Goal: Task Accomplishment & Management: Complete application form

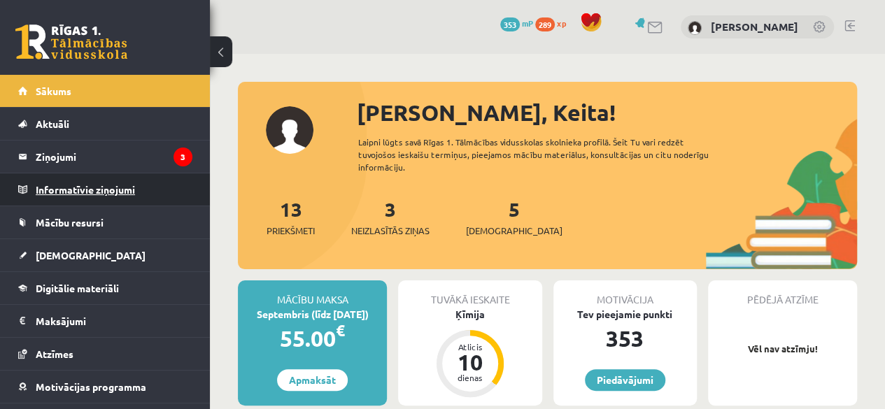
click at [56, 177] on legend "Informatīvie ziņojumi 0" at bounding box center [114, 190] width 157 height 32
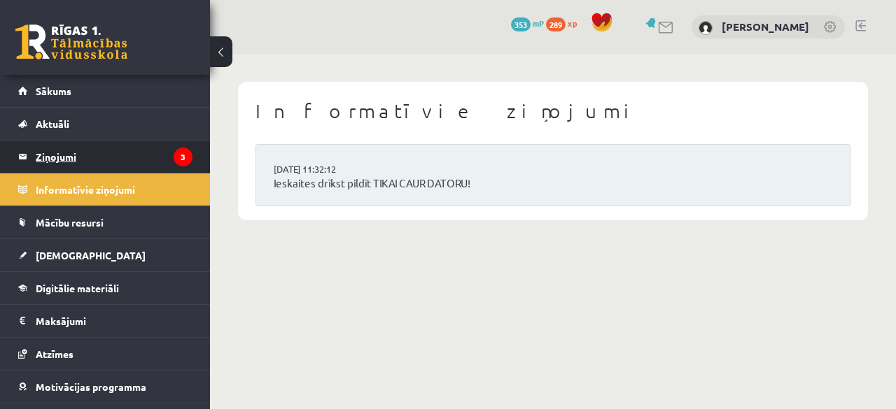
click at [64, 162] on legend "Ziņojumi 3" at bounding box center [114, 157] width 157 height 32
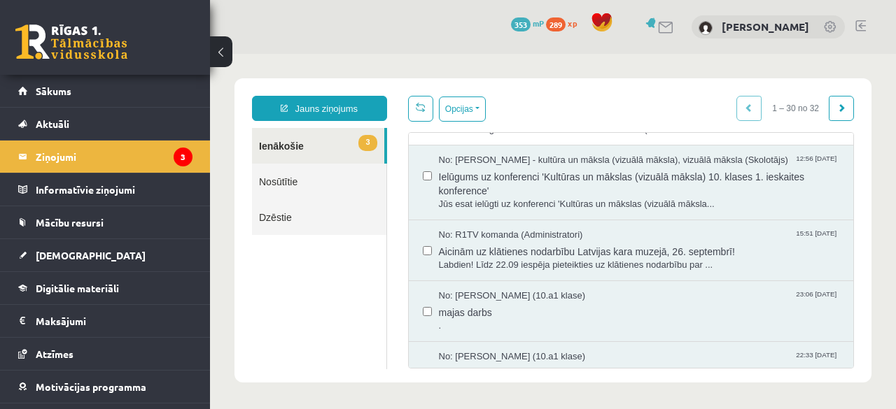
scroll to position [334, 0]
click at [484, 255] on span "Aicinām uz klātienes nodarbību Latvijas kara muzejā, 26. septembrī!" at bounding box center [639, 250] width 401 height 17
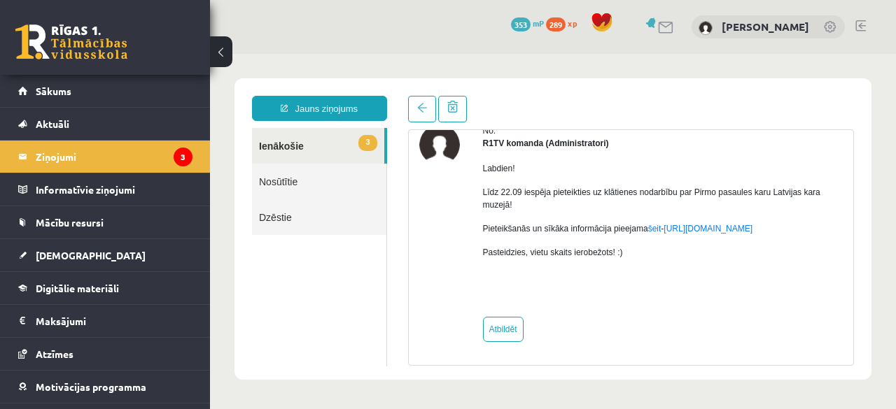
scroll to position [0, 0]
click at [689, 229] on link "[URL][DOMAIN_NAME]" at bounding box center [707, 229] width 89 height 10
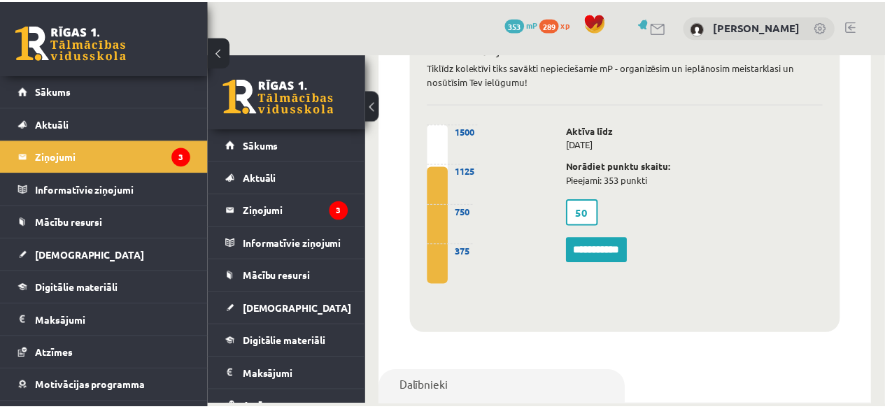
scroll to position [930, 0]
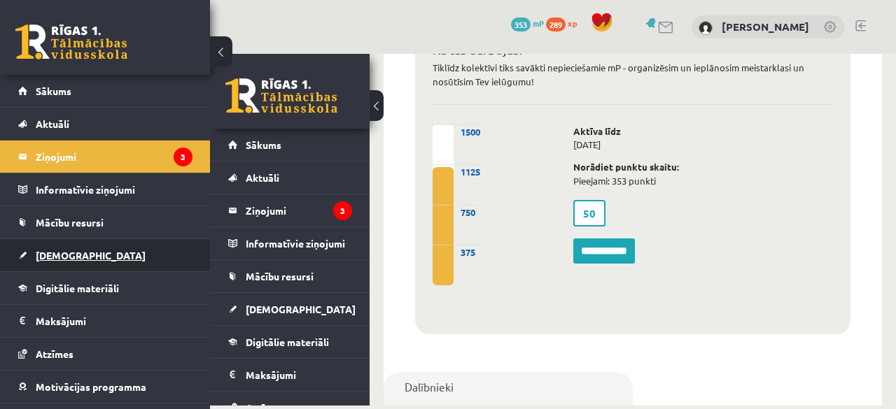
click at [71, 261] on link "[DEMOGRAPHIC_DATA]" at bounding box center [105, 255] width 174 height 32
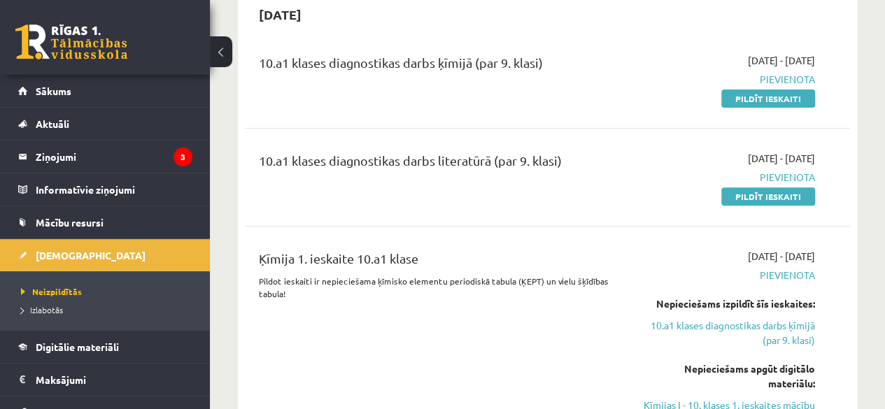
scroll to position [146, 0]
click at [787, 199] on link "Pildīt ieskaiti" at bounding box center [769, 197] width 94 height 18
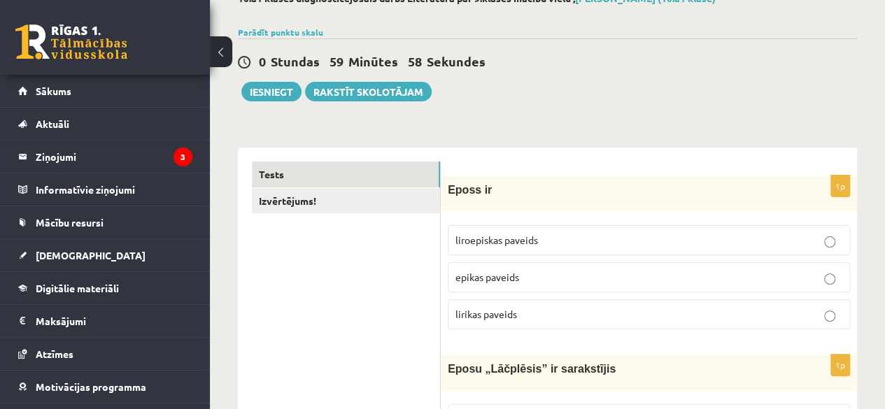
scroll to position [90, 0]
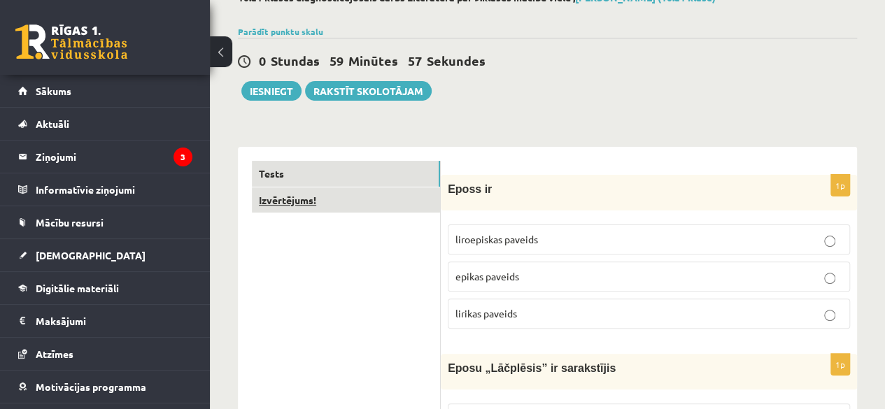
click at [260, 197] on link "Izvērtējums!" at bounding box center [346, 201] width 188 height 26
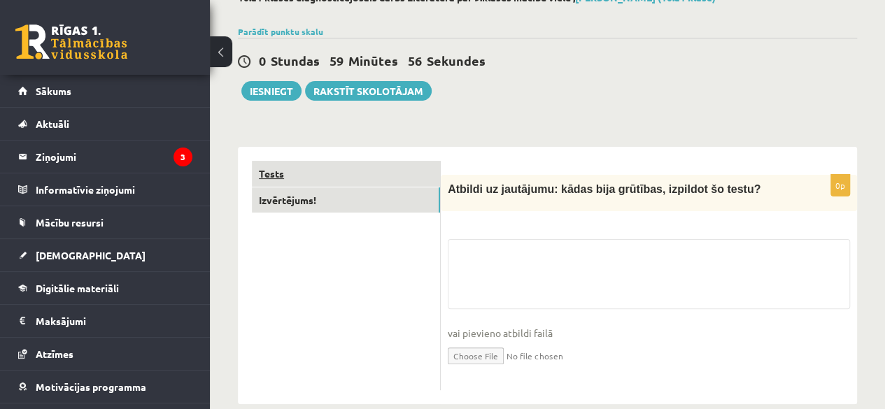
click at [273, 175] on link "Tests" at bounding box center [346, 174] width 188 height 26
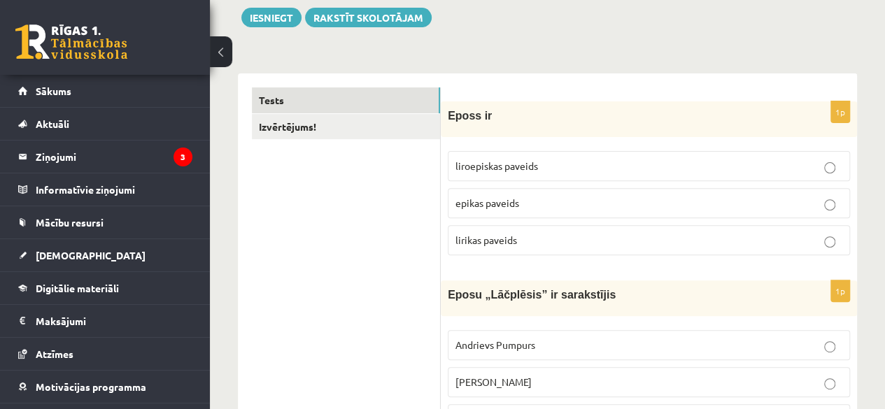
scroll to position [162, 0]
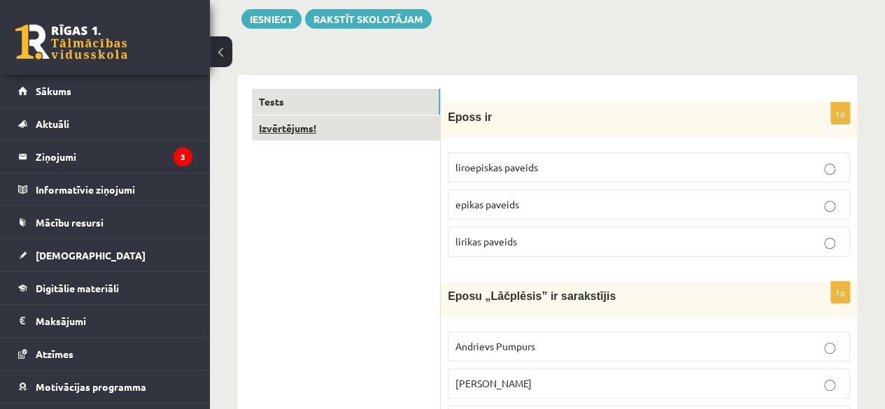
click at [318, 130] on link "Izvērtējums!" at bounding box center [346, 128] width 188 height 26
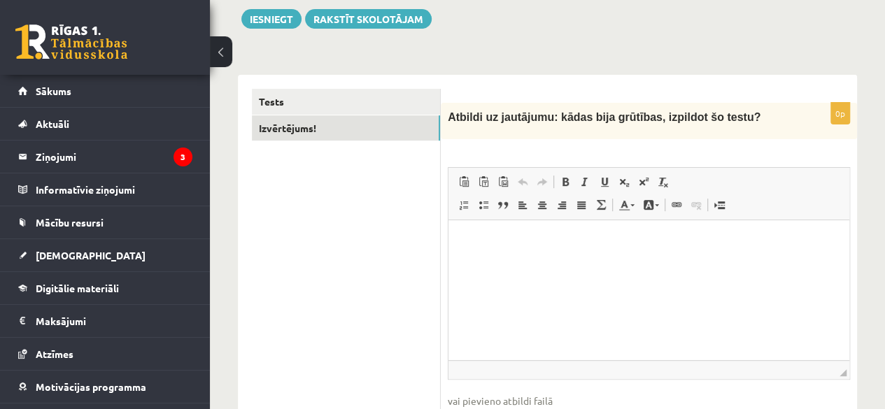
scroll to position [0, 0]
click at [261, 103] on link "Tests" at bounding box center [346, 102] width 188 height 26
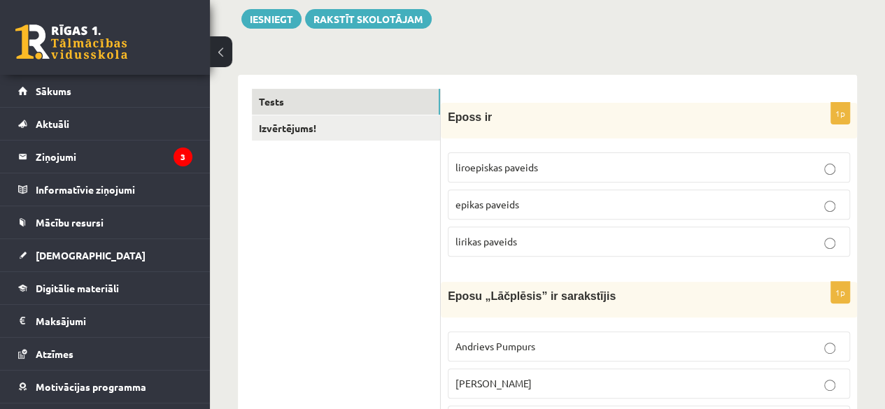
click at [476, 191] on label "epikas paveids" at bounding box center [649, 205] width 402 height 30
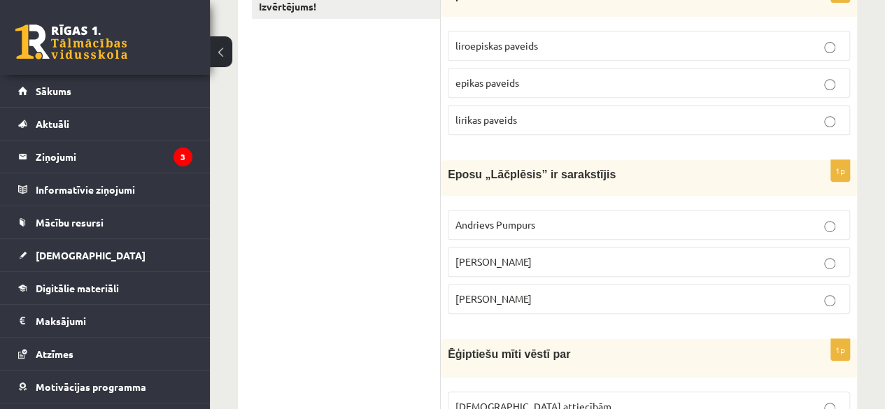
scroll to position [295, 0]
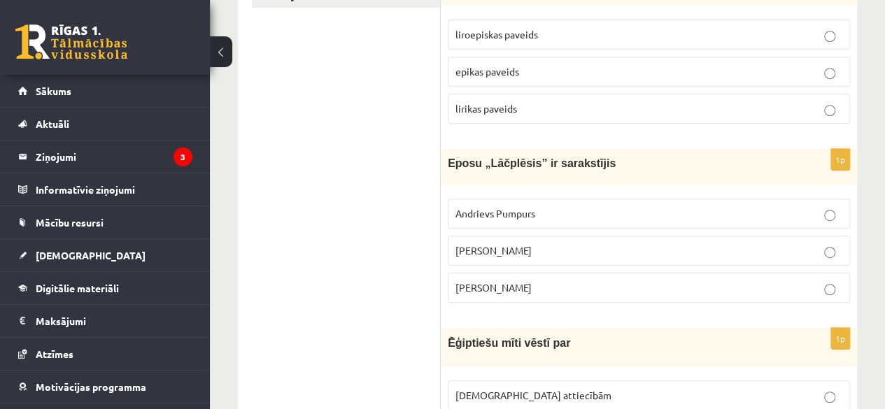
click at [500, 248] on span "Andrejs Pumpurs" at bounding box center [494, 250] width 76 height 13
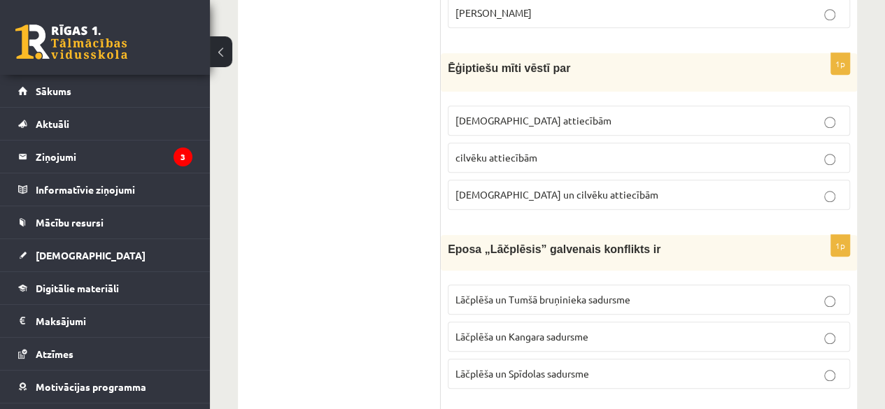
scroll to position [576, 0]
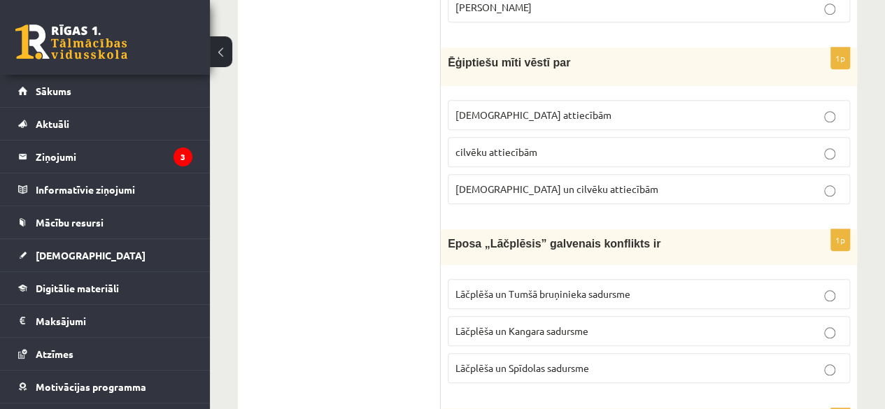
click at [529, 183] on span "Dievu un cilvēku attiecībām" at bounding box center [557, 189] width 203 height 13
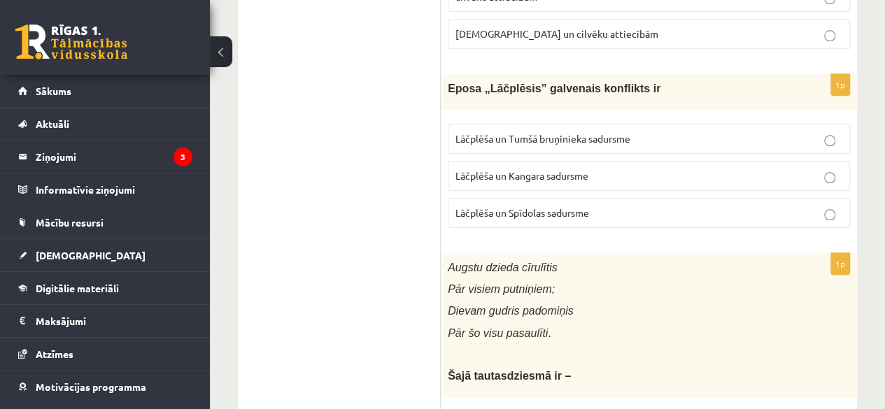
scroll to position [733, 0]
click at [520, 143] on label "Lāčplēša un Tumšā bruņinieka sadursme" at bounding box center [649, 137] width 402 height 30
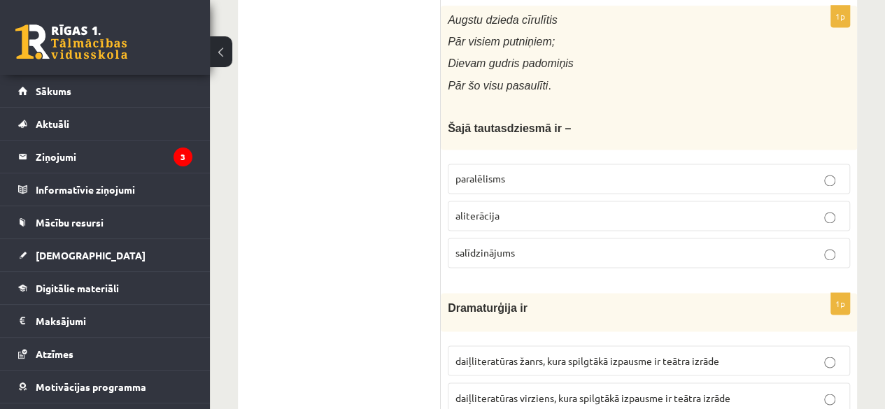
scroll to position [977, 0]
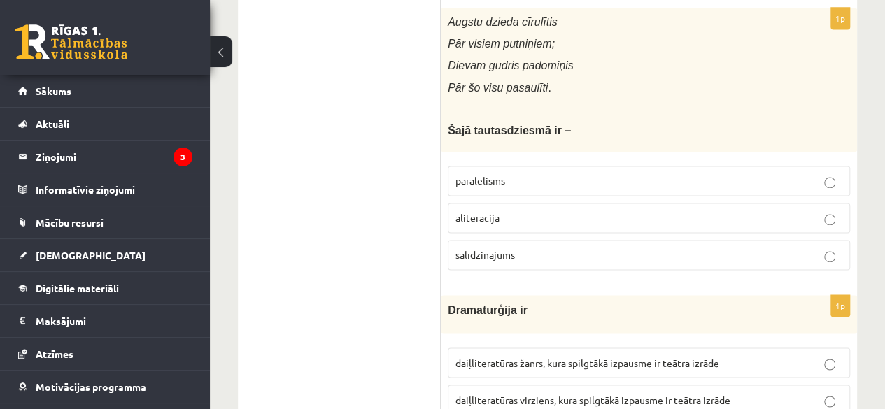
click at [528, 166] on label "paralēlisms" at bounding box center [649, 181] width 402 height 30
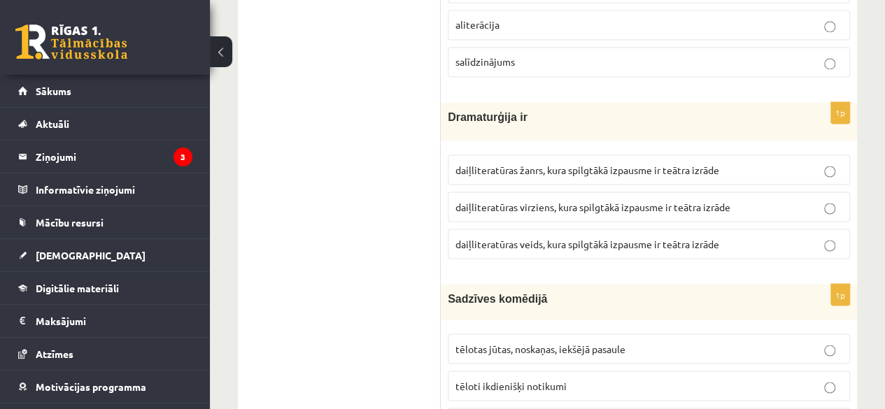
scroll to position [1223, 0]
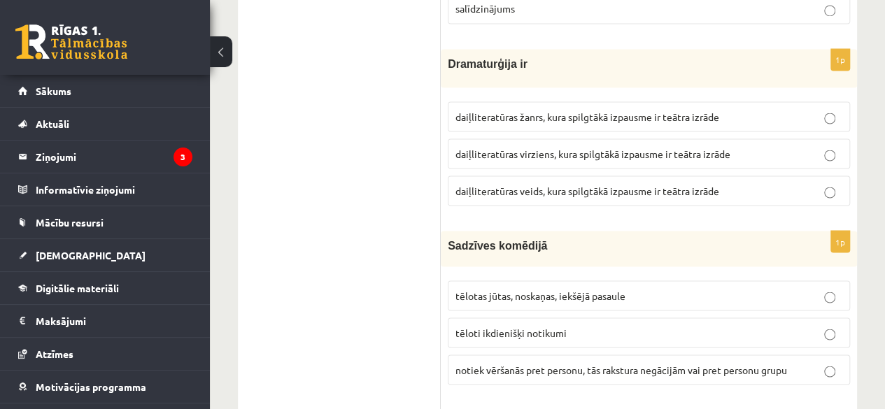
click at [612, 110] on span "daiļliteratūras žanrs, kura spilgtākā izpausme ir teātra izrāde" at bounding box center [588, 116] width 264 height 13
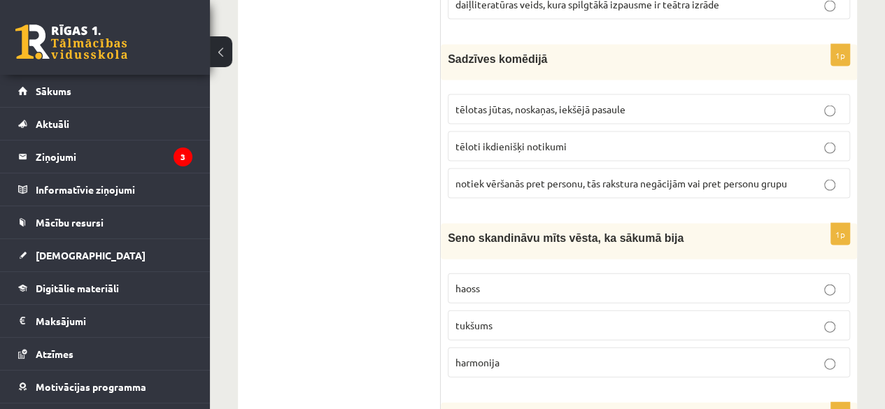
scroll to position [1410, 0]
click at [611, 143] on p "tēloti ikdienišķi notikumi" at bounding box center [649, 146] width 387 height 15
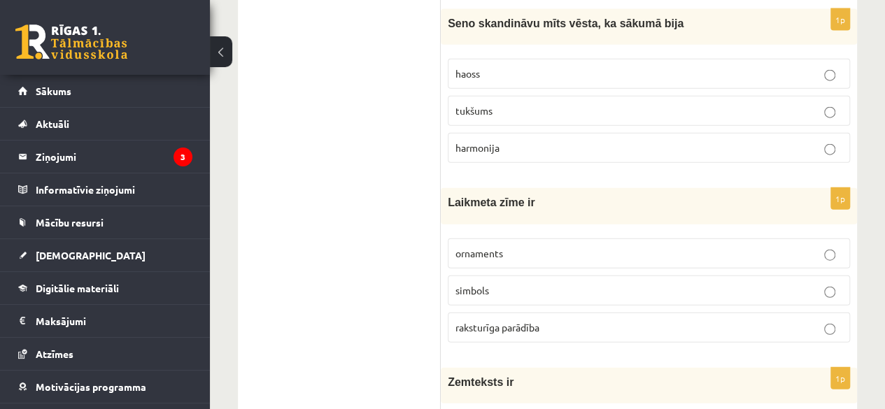
scroll to position [1618, 0]
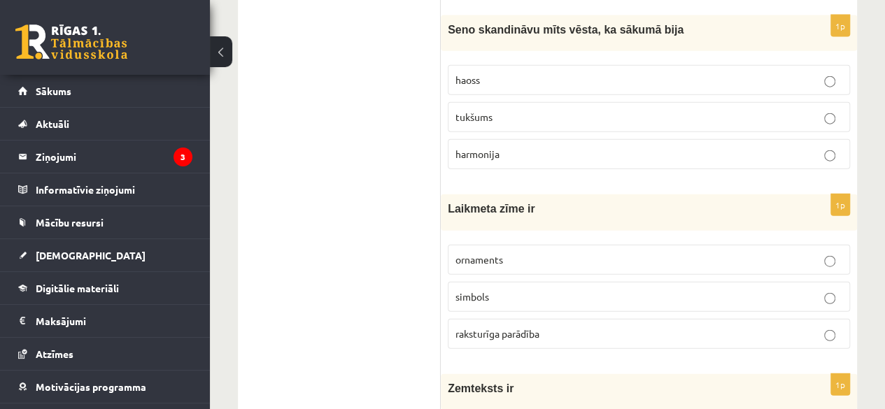
click at [592, 112] on p "tukšums" at bounding box center [649, 117] width 387 height 15
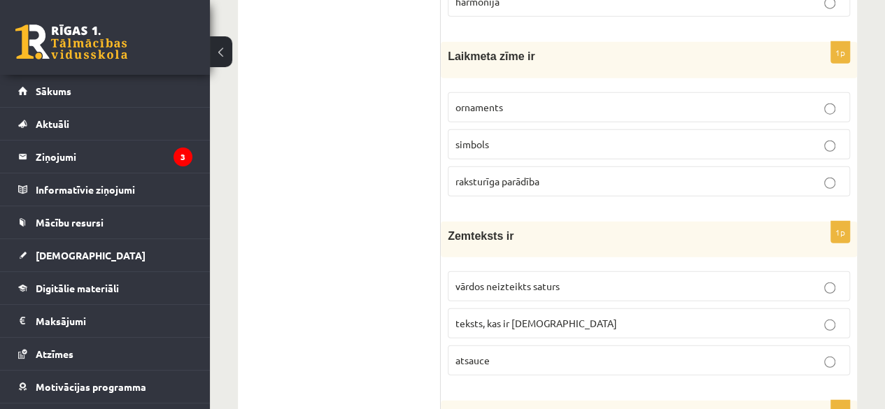
scroll to position [1775, 0]
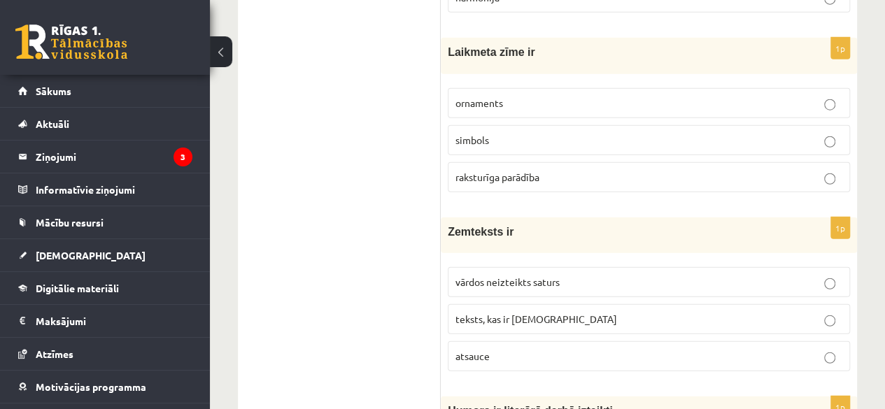
click at [575, 133] on p "simbols" at bounding box center [649, 140] width 387 height 15
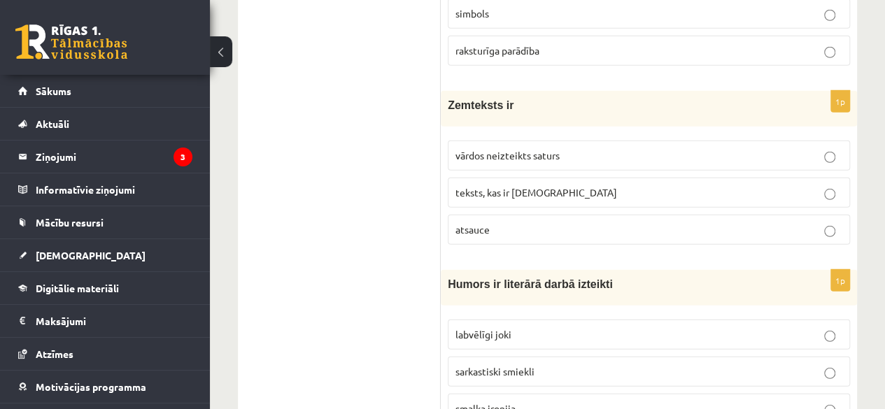
scroll to position [1904, 0]
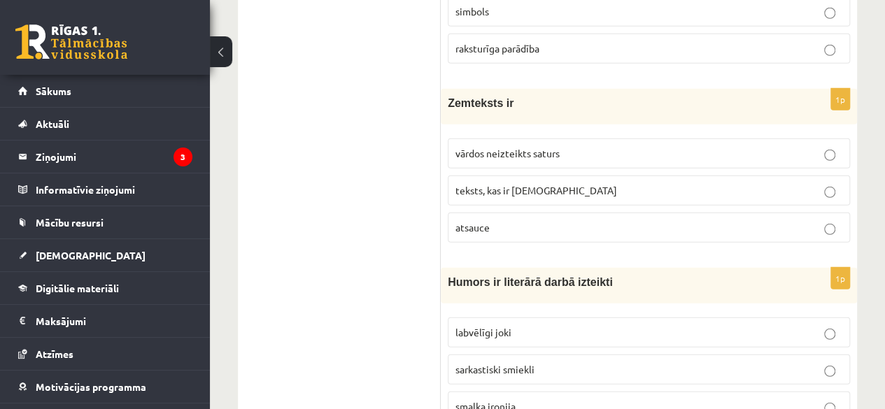
click at [535, 147] on span "vārdos neizteikts saturs" at bounding box center [508, 153] width 104 height 13
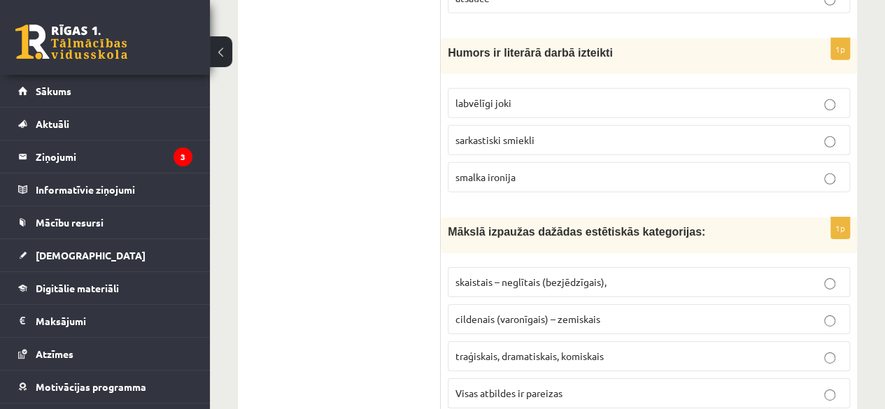
scroll to position [2127, 0]
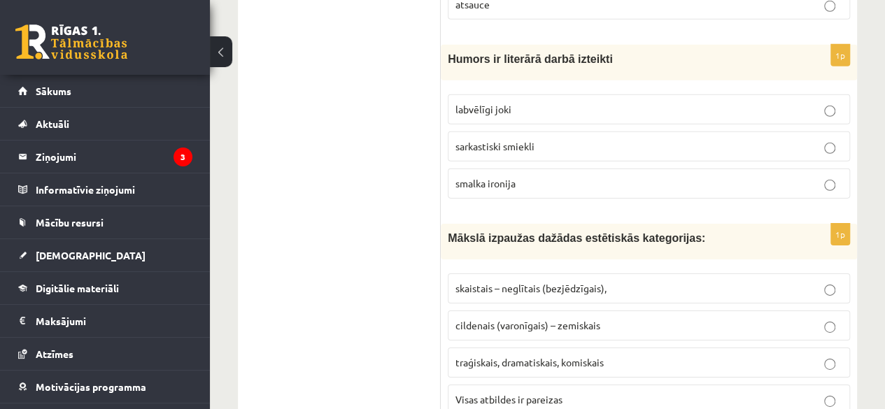
click at [541, 139] on p "sarkastiski smiekli" at bounding box center [649, 146] width 387 height 15
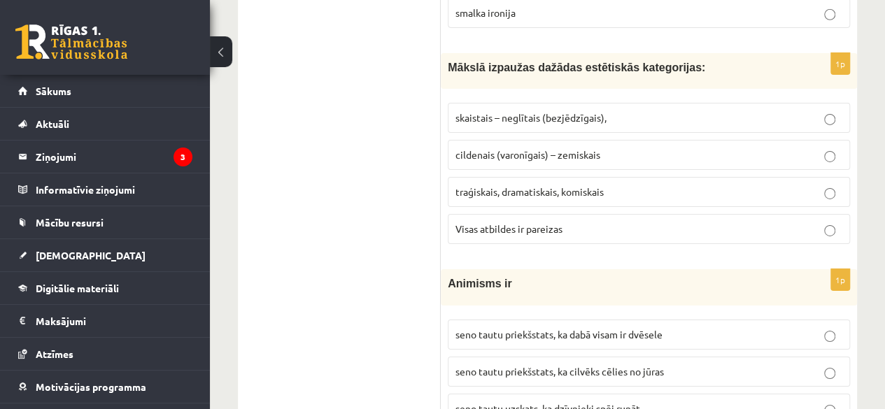
scroll to position [2297, 0]
click at [531, 215] on label "Visas atbildes ir pareizas" at bounding box center [649, 230] width 402 height 30
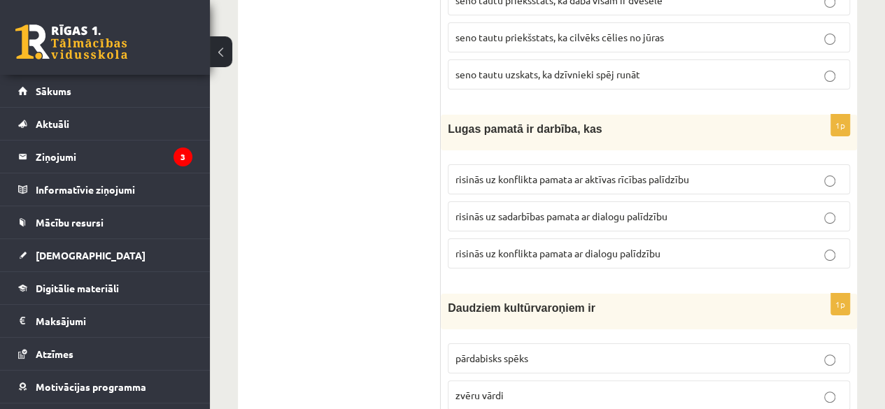
scroll to position [2638, 0]
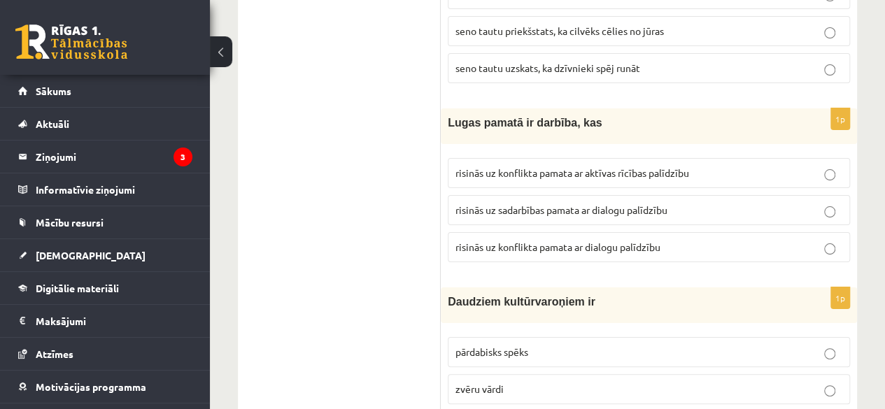
click at [541, 241] on span "risinās uz konflikta pamata ar dialogu palīdzību" at bounding box center [558, 247] width 205 height 13
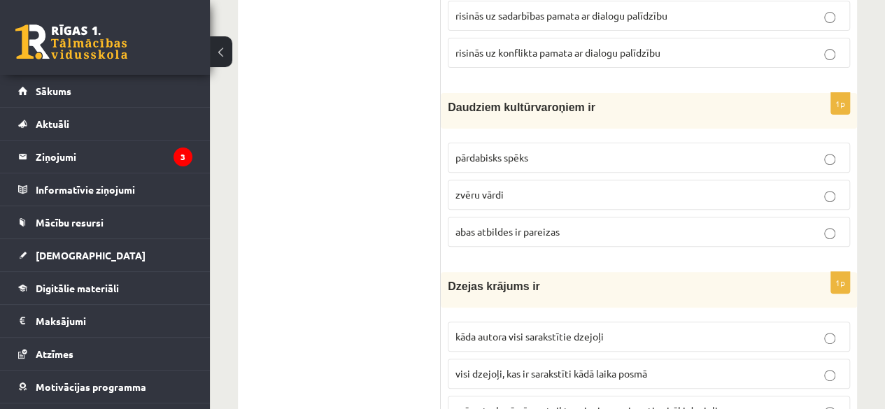
scroll to position [2870, 0]
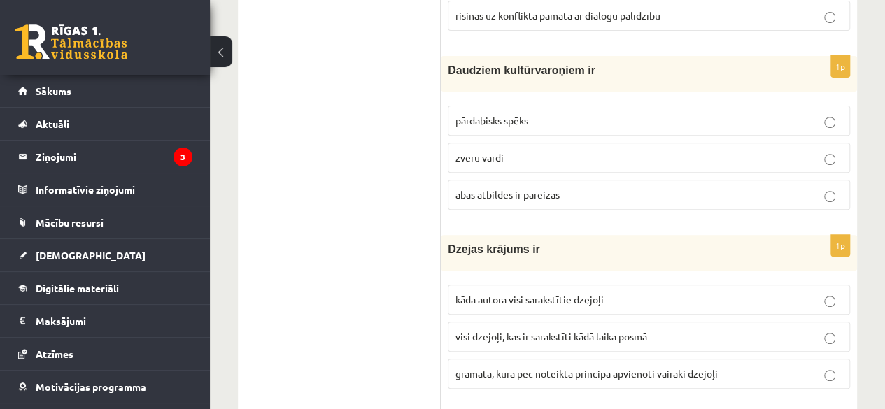
click at [564, 180] on label "abas atbildes ir pareizas" at bounding box center [649, 195] width 402 height 30
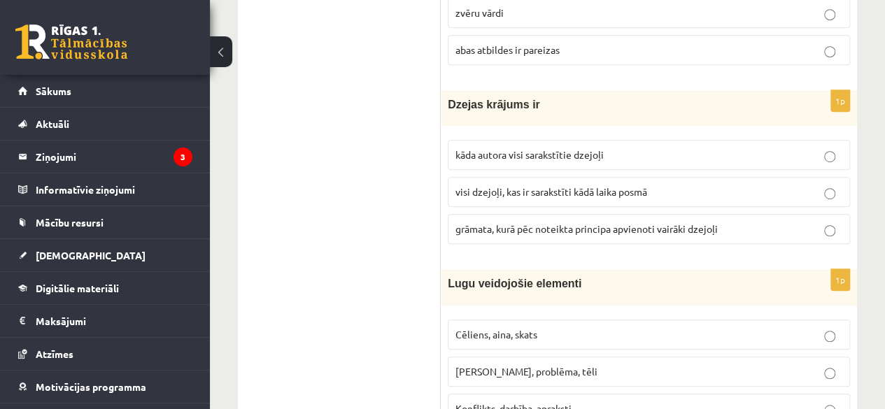
scroll to position [3016, 0]
click at [570, 185] on span "visi dzejoļi, kas ir sarakstīti kādā laika posmā" at bounding box center [552, 191] width 192 height 13
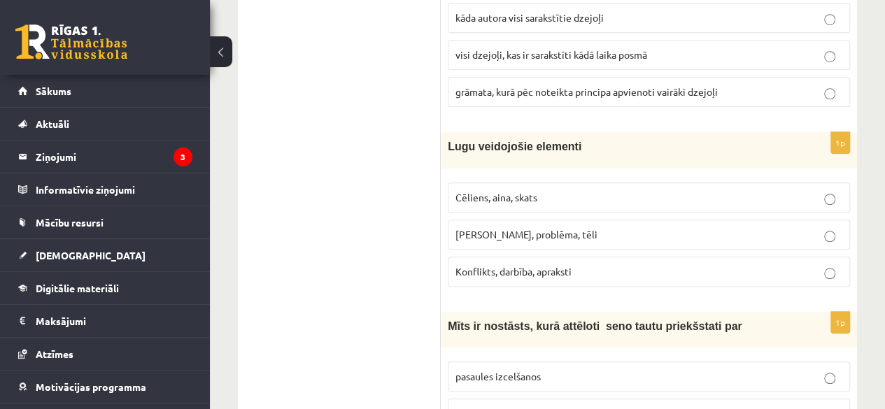
scroll to position [3174, 0]
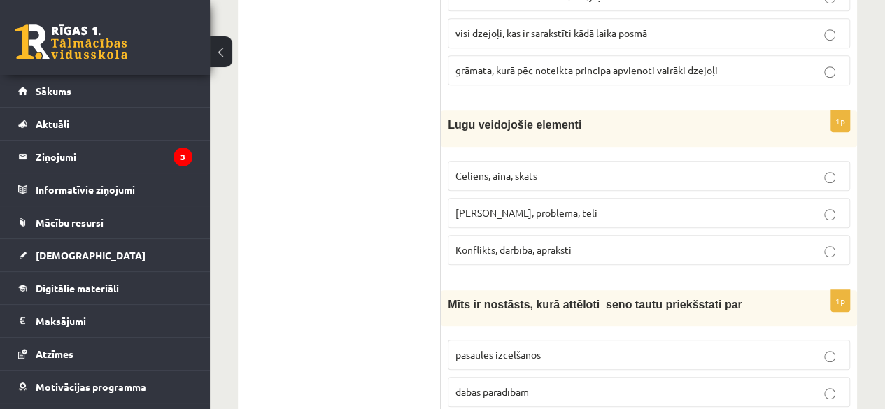
click at [543, 235] on label "Konflikts, darbība, apraksti" at bounding box center [649, 250] width 402 height 30
click at [521, 169] on span "Cēliens, aina, skats" at bounding box center [497, 175] width 82 height 13
click at [503, 244] on span "Konflikts, darbība, apraksti" at bounding box center [514, 250] width 116 height 13
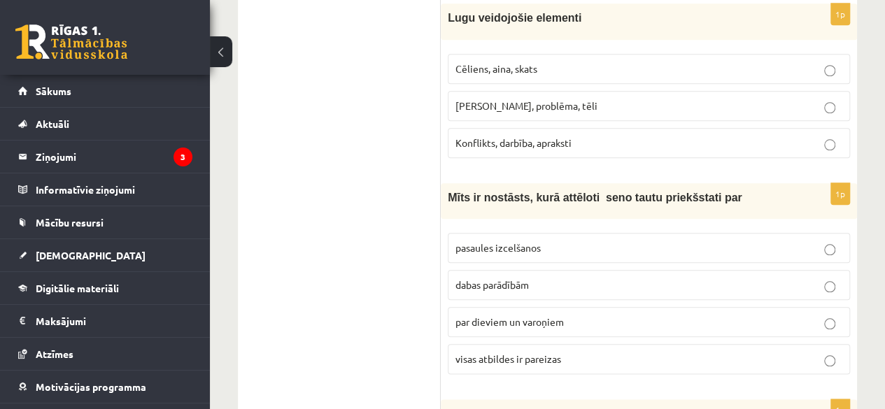
scroll to position [3288, 0]
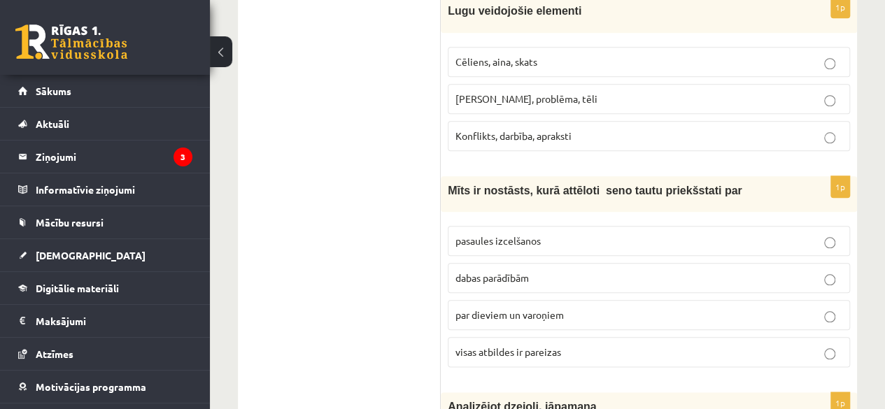
click at [522, 309] on span "par dieviem un varoņiem" at bounding box center [510, 315] width 108 height 13
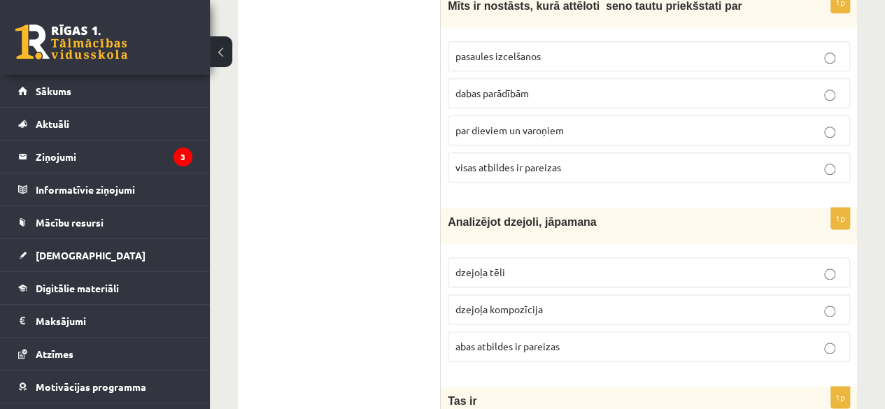
scroll to position [3535, 0]
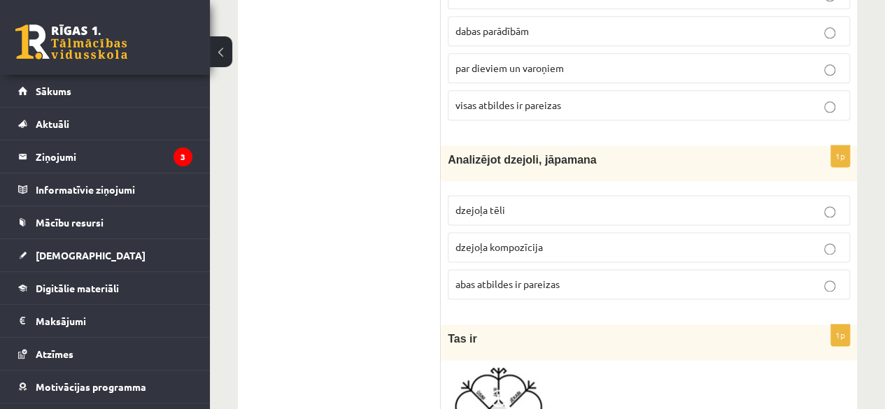
click at [544, 278] on span "abas atbildes ir pareizas" at bounding box center [508, 284] width 104 height 13
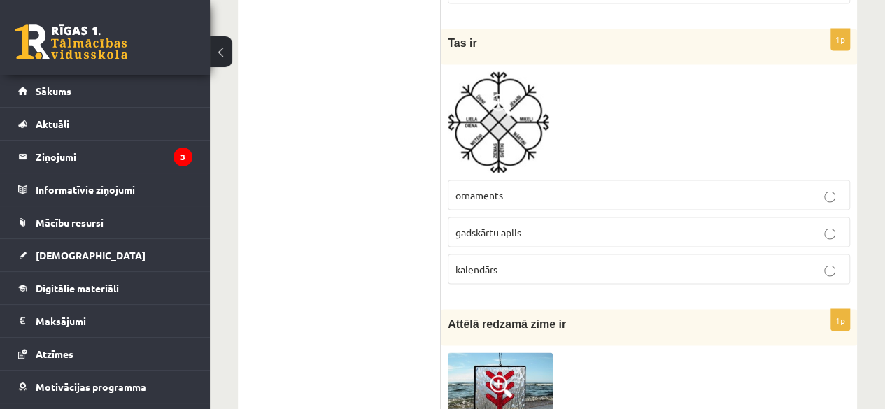
scroll to position [3842, 0]
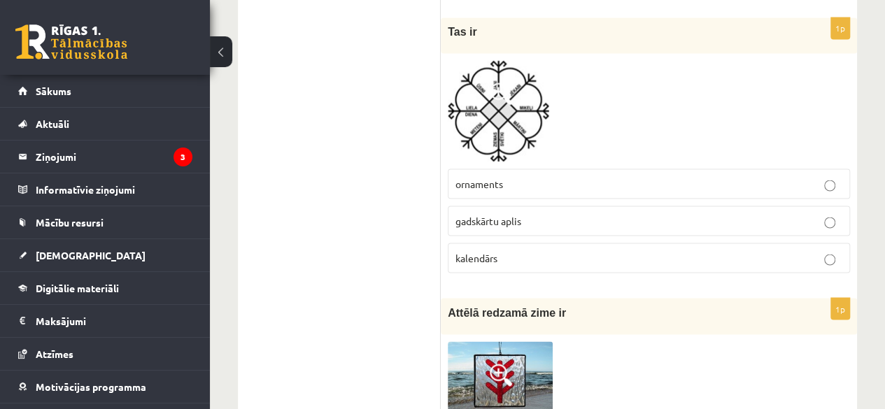
click at [573, 213] on p "gadskārtu aplis" at bounding box center [649, 220] width 387 height 15
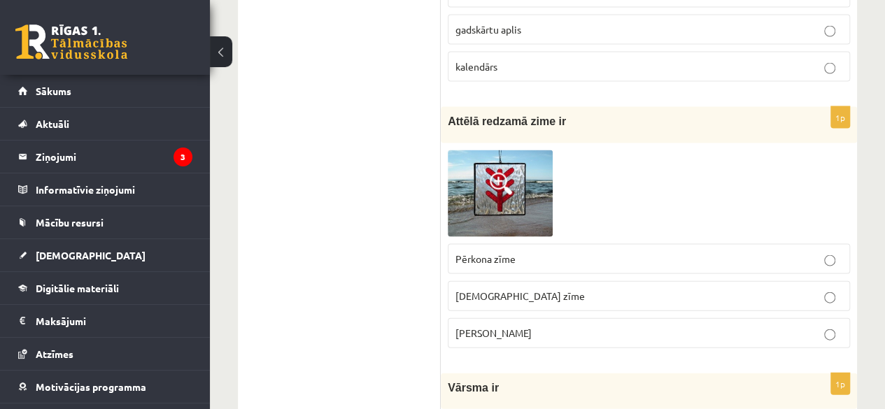
scroll to position [4034, 0]
click at [532, 244] on label "Pērkona zīme" at bounding box center [649, 259] width 402 height 30
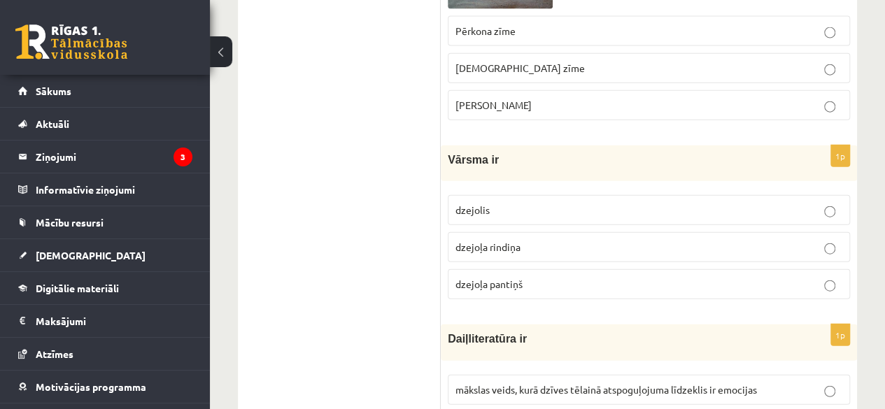
scroll to position [4277, 0]
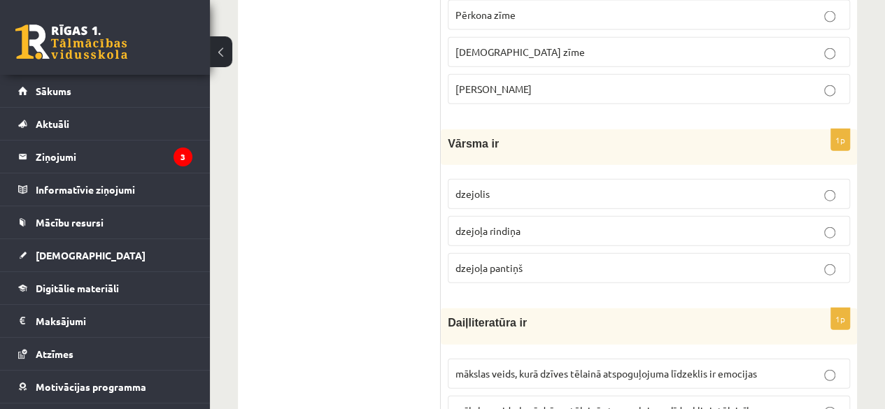
click at [534, 224] on p "dzejoļa rindiņa" at bounding box center [649, 231] width 387 height 15
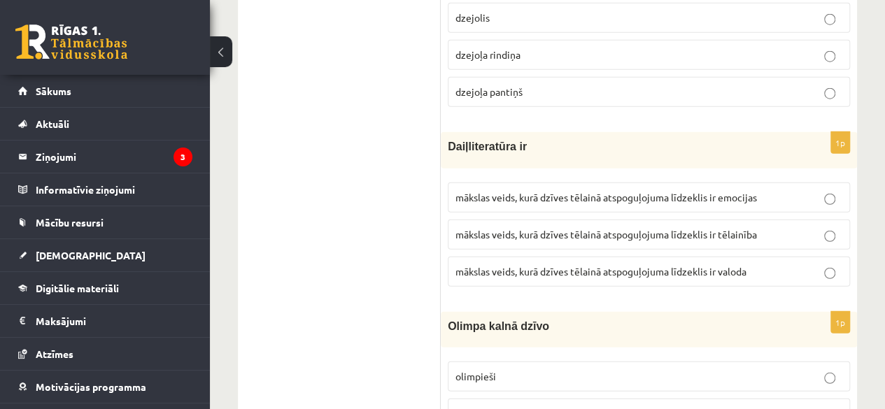
scroll to position [4455, 0]
click at [534, 227] on span "mākslas veids, kurā dzīves tēlainā atspoguļojuma līdzeklis ir tēlainība" at bounding box center [607, 233] width 302 height 13
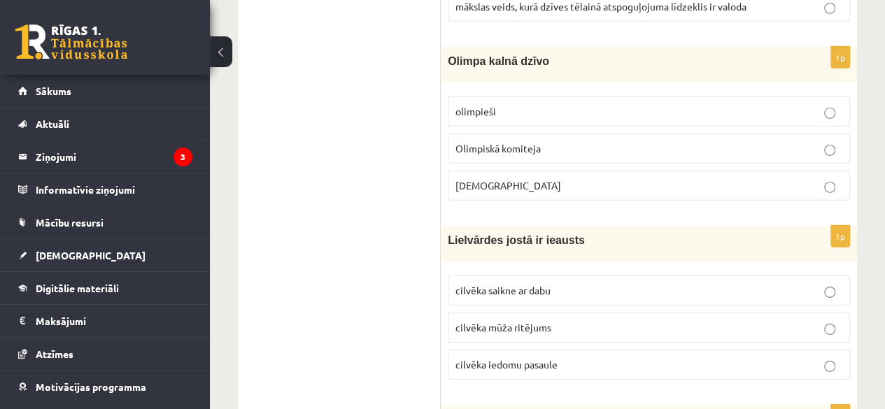
click at [534, 234] on span "Lielvārdes jostā ir ieausts" at bounding box center [516, 240] width 137 height 12
click at [572, 141] on p "Olimpiskā komiteja" at bounding box center [649, 148] width 387 height 15
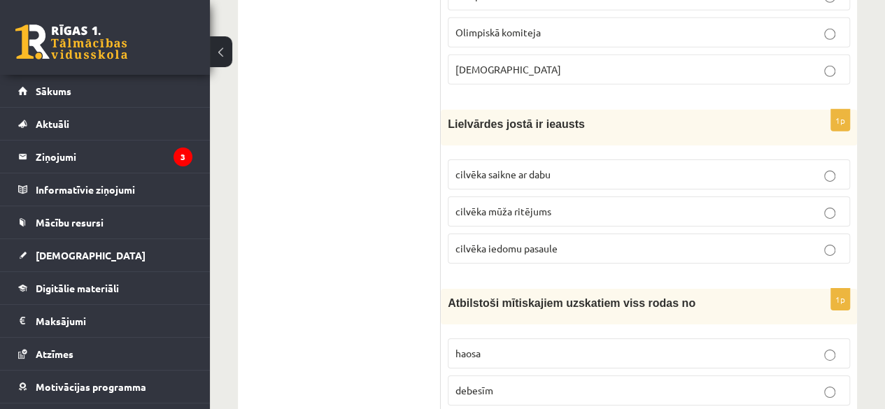
scroll to position [4758, 0]
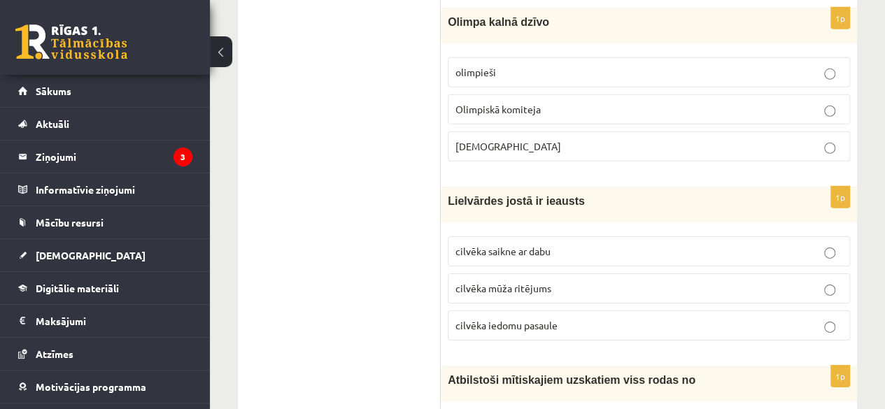
click at [572, 139] on p "Dievi" at bounding box center [649, 146] width 387 height 15
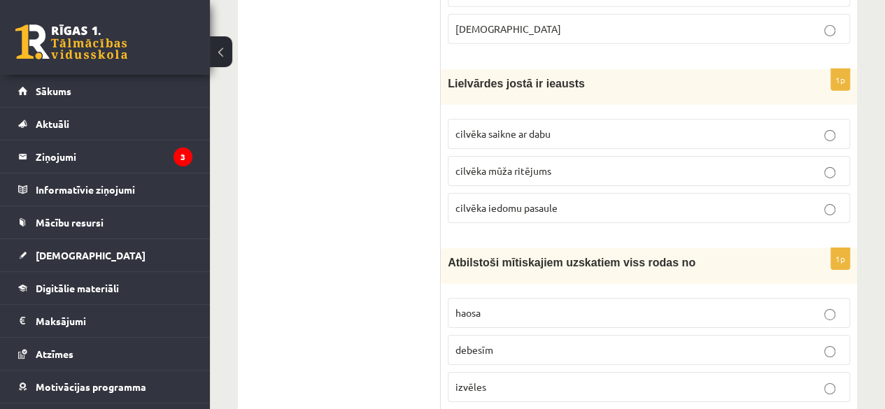
scroll to position [4876, 0]
click at [550, 201] on span "cilvēka iedomu pasaule" at bounding box center [507, 207] width 102 height 13
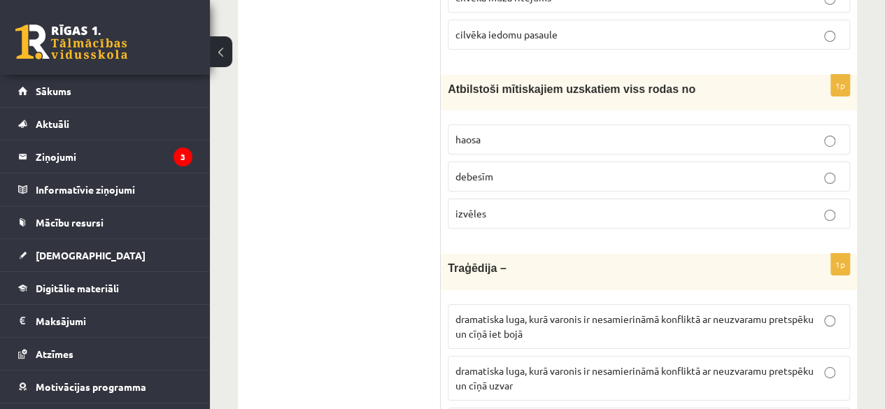
scroll to position [5049, 0]
click at [551, 170] on p "debesīm" at bounding box center [649, 177] width 387 height 15
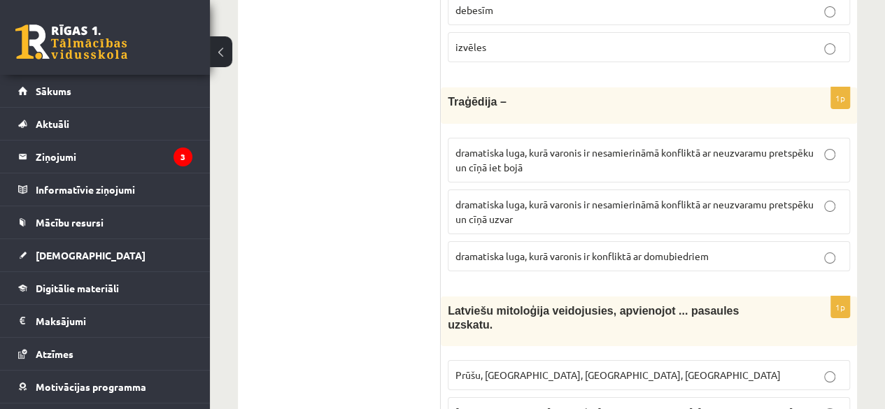
scroll to position [5215, 0]
click at [551, 143] on label "dramatiska luga, kurā varonis ir nesamierināmā konfliktā ar neuzvaramu pretspēk…" at bounding box center [649, 161] width 402 height 45
click at [547, 198] on p "dramatiska luga, kurā varonis ir nesamierināmā konfliktā ar neuzvaramu pretspēk…" at bounding box center [649, 212] width 387 height 29
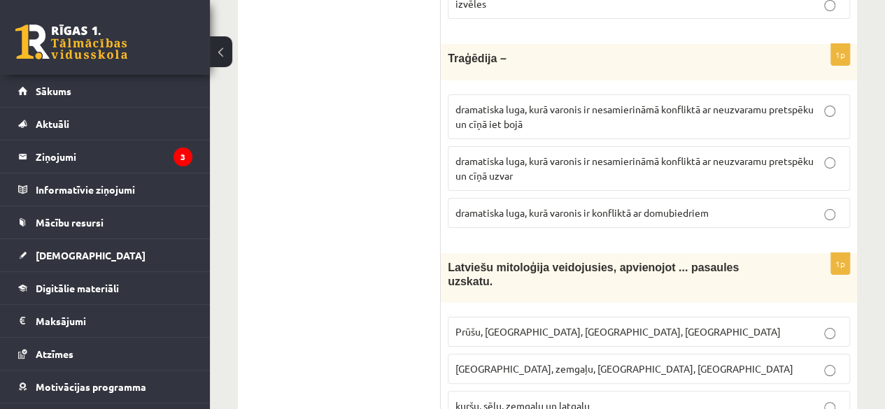
click at [571, 102] on p "dramatiska luga, kurā varonis ir nesamierināmā konfliktā ar neuzvaramu pretspēk…" at bounding box center [649, 116] width 387 height 29
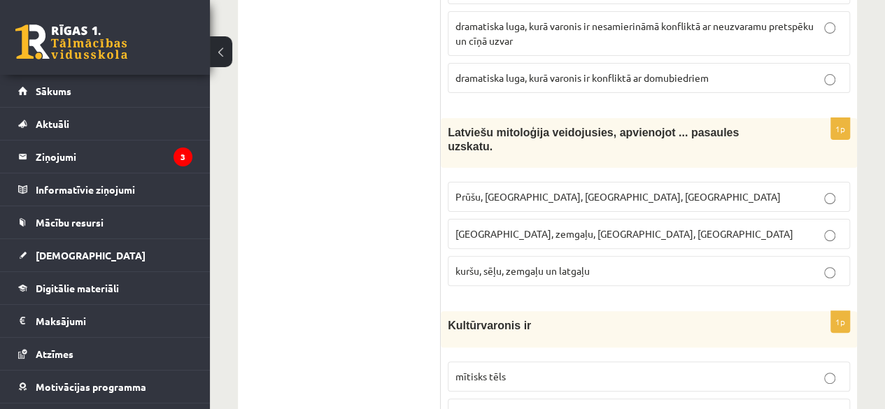
scroll to position [5410, 0]
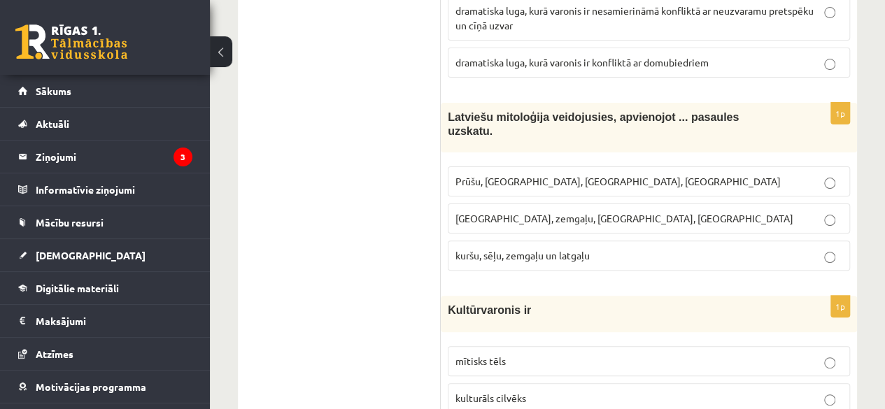
click at [545, 249] on span "kuršu, sēļu, zemgaļu un latgaļu" at bounding box center [523, 255] width 134 height 13
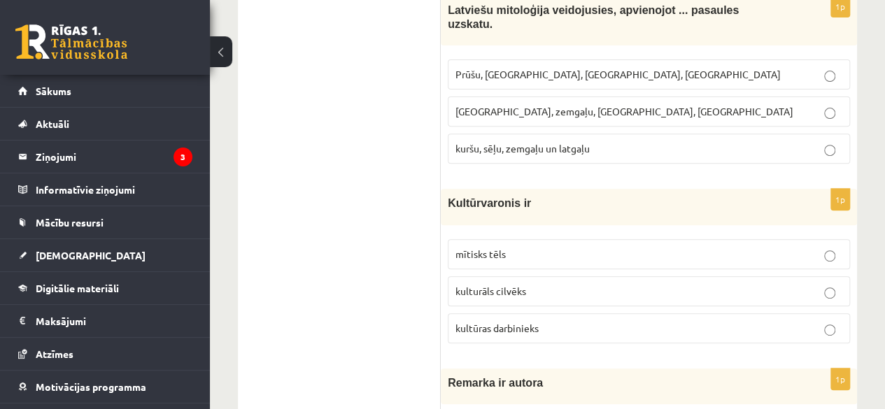
scroll to position [5594, 0]
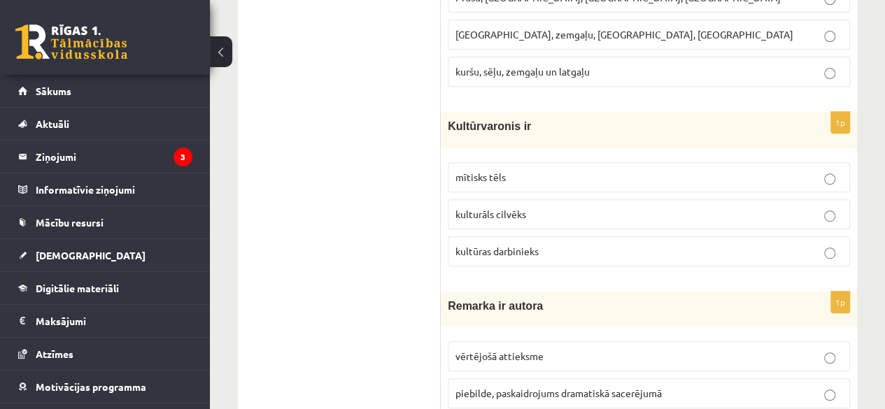
click at [563, 170] on p "mītisks tēls" at bounding box center [649, 177] width 387 height 15
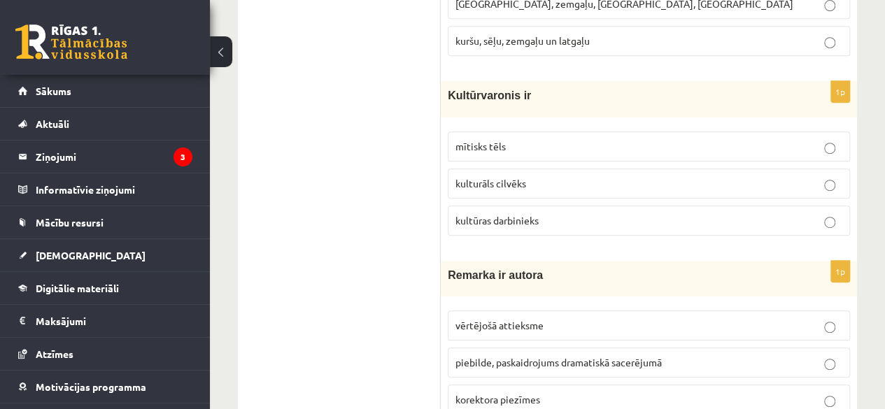
click at [498, 356] on span "piebilde, paskaidrojums dramatiskā sacerējumā" at bounding box center [559, 362] width 206 height 13
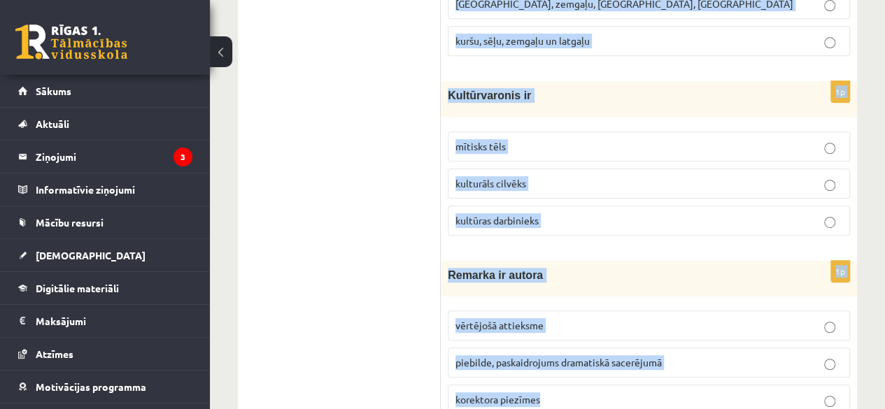
drag, startPoint x: 446, startPoint y: 275, endPoint x: 567, endPoint y: 442, distance: 206.1
copy form "Eposs ir liroepiskas paveids epikas paveids lirikas paveids 1p Eposu „Lāčplēsis…"
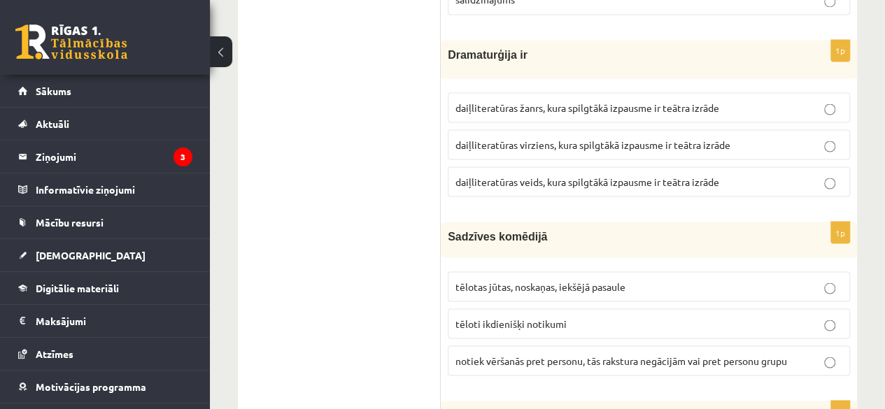
scroll to position [1255, 0]
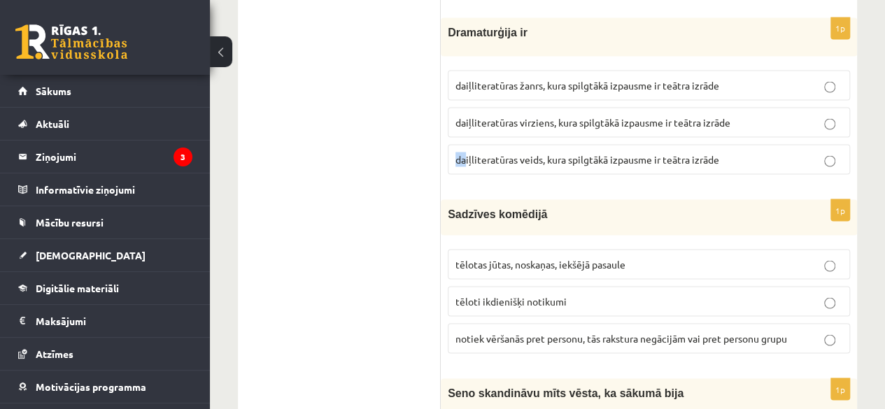
drag, startPoint x: 446, startPoint y: 160, endPoint x: 468, endPoint y: 152, distance: 23.3
click at [468, 152] on div "1p Dramaturģija ir daiļliteratūras žanrs, kura spilgtākā izpausme ir teātra izr…" at bounding box center [649, 100] width 416 height 167
click at [468, 153] on span "daiļliteratūras veids, kura spilgtākā izpausme ir teātra izrāde" at bounding box center [588, 159] width 264 height 13
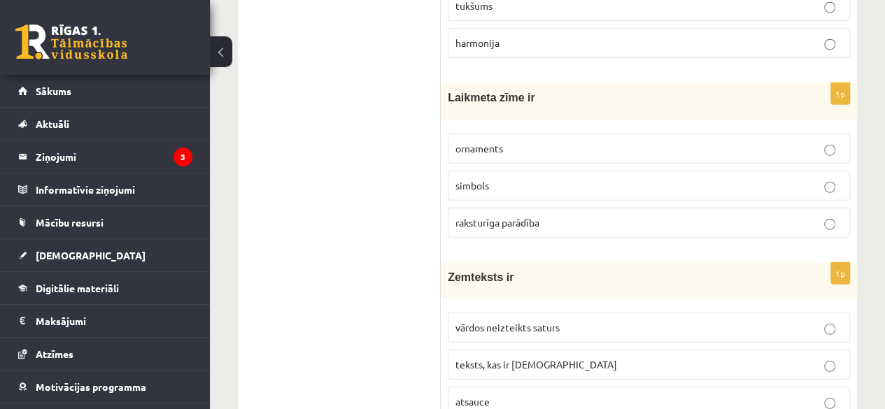
scroll to position [1730, 0]
click at [479, 216] on span "raksturīga parādība" at bounding box center [498, 222] width 84 height 13
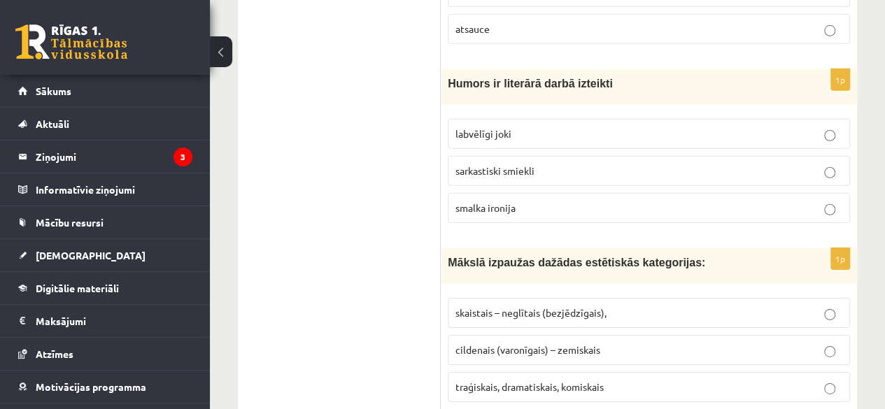
scroll to position [2098, 0]
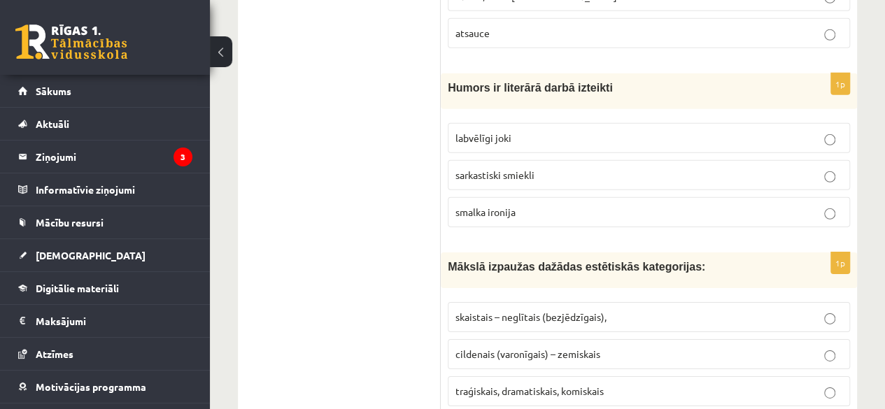
click at [507, 123] on label "labvēlīgi joki" at bounding box center [649, 138] width 402 height 30
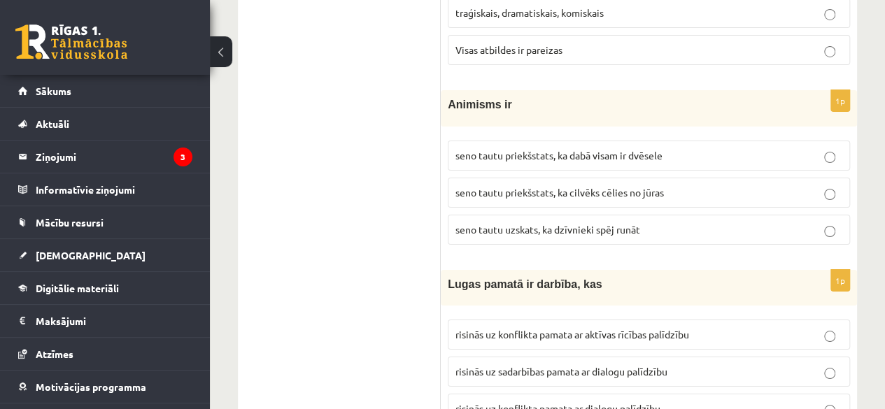
scroll to position [2479, 0]
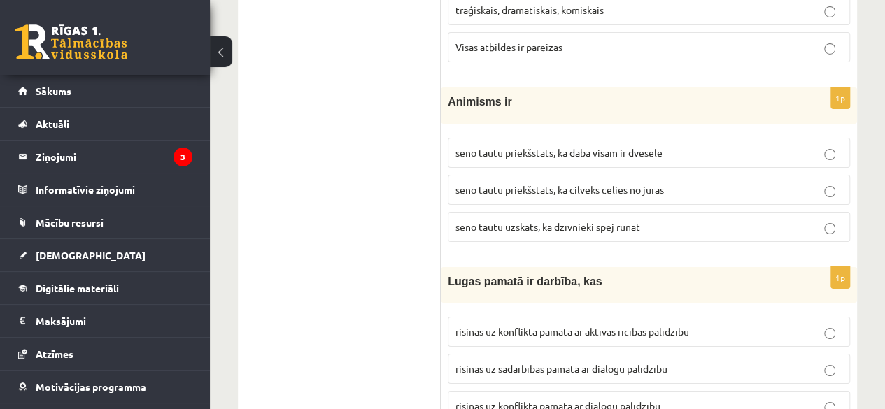
click at [499, 183] on span "seno tautu priekšstats, ka cilvēks cēlies no jūras" at bounding box center [560, 189] width 209 height 13
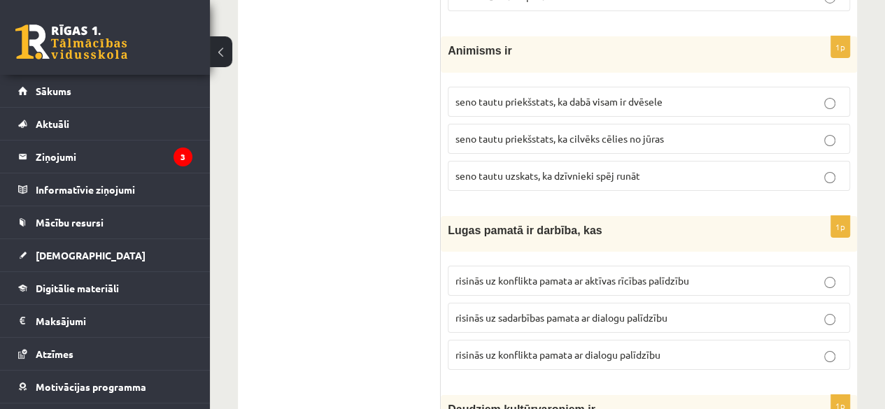
scroll to position [2530, 0]
click at [510, 96] on span "seno tautu priekšstats, ka dabā visam ir dvēsele" at bounding box center [559, 102] width 207 height 13
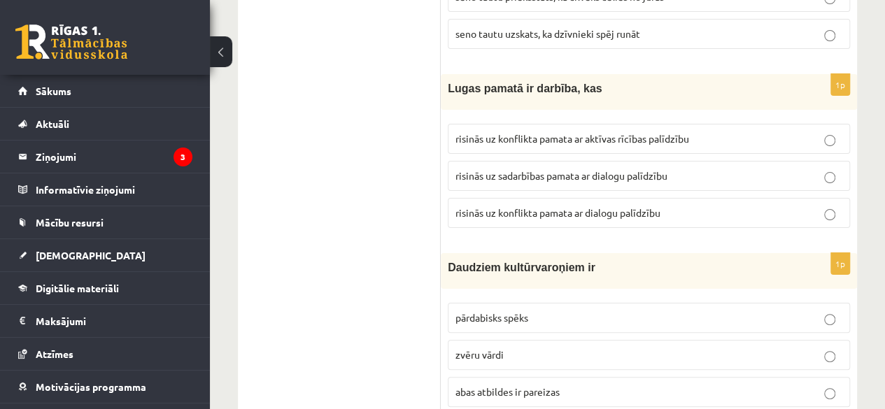
scroll to position [2611, 0]
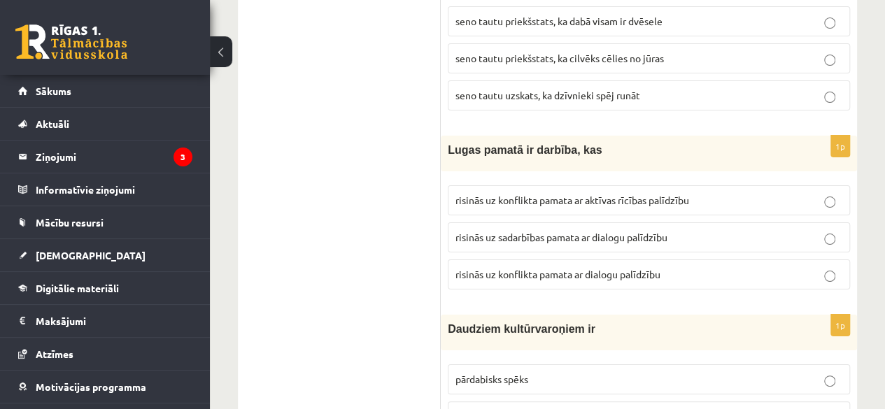
click at [502, 51] on p "seno tautu priekšstats, ka cilvēks cēlies no jūras" at bounding box center [649, 58] width 387 height 15
click at [511, 89] on span "seno tautu uzskats, ka dzīvnieki spēj runāt" at bounding box center [548, 95] width 185 height 13
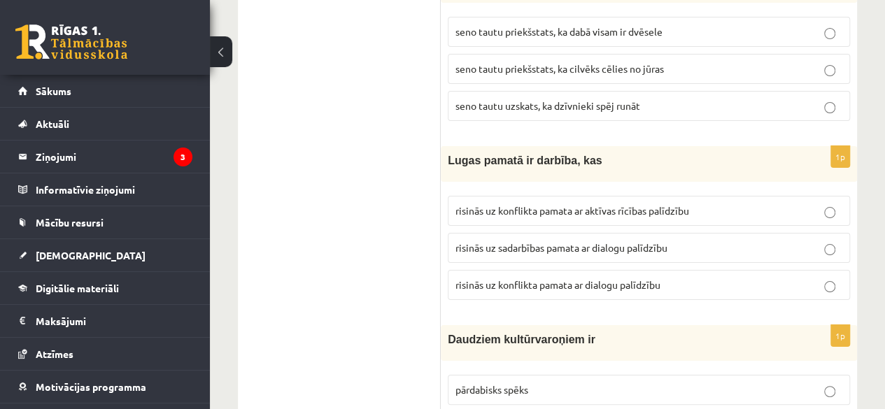
scroll to position [2596, 0]
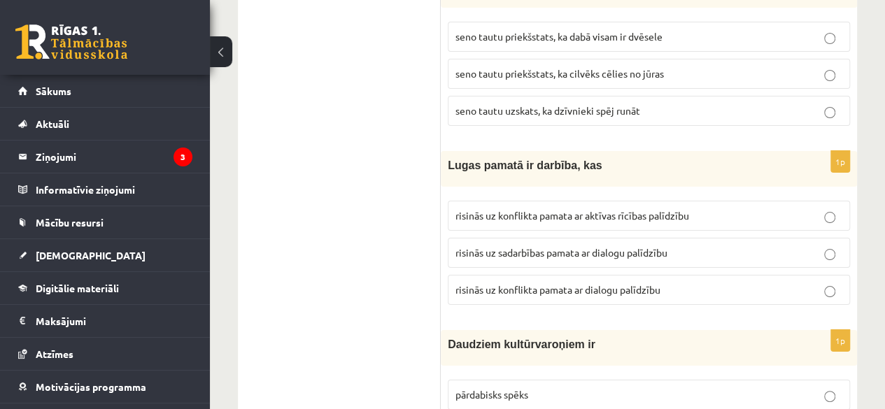
click at [506, 64] on label "seno tautu priekšstats, ka cilvēks cēlies no jūras" at bounding box center [649, 74] width 402 height 30
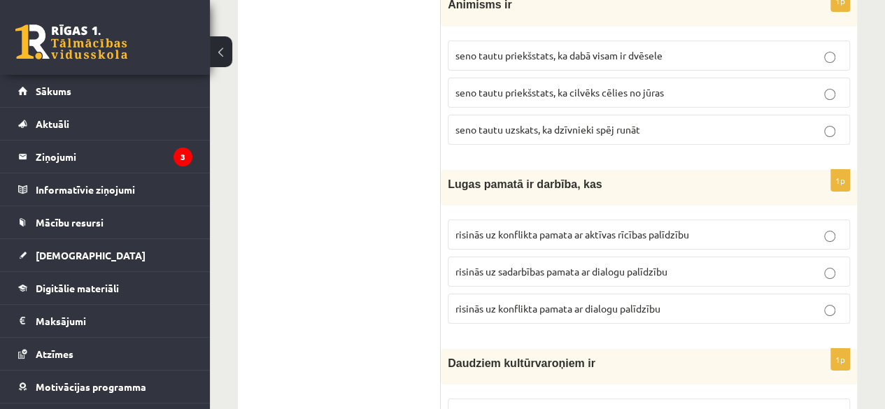
scroll to position [2576, 0]
click at [512, 47] on label "seno tautu priekšstats, ka dabā visam ir dvēsele" at bounding box center [649, 56] width 402 height 30
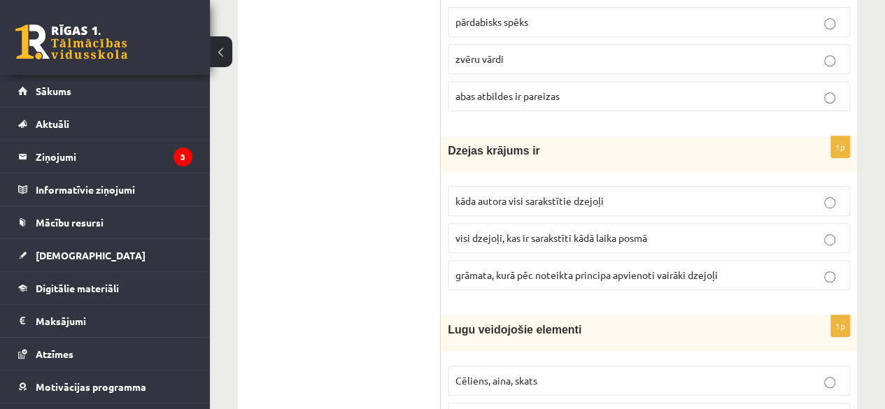
scroll to position [2969, 0]
click at [495, 268] on span "grāmata, kurā pēc noteikta principa apvienoti vairāki dzejoļi" at bounding box center [587, 274] width 262 height 13
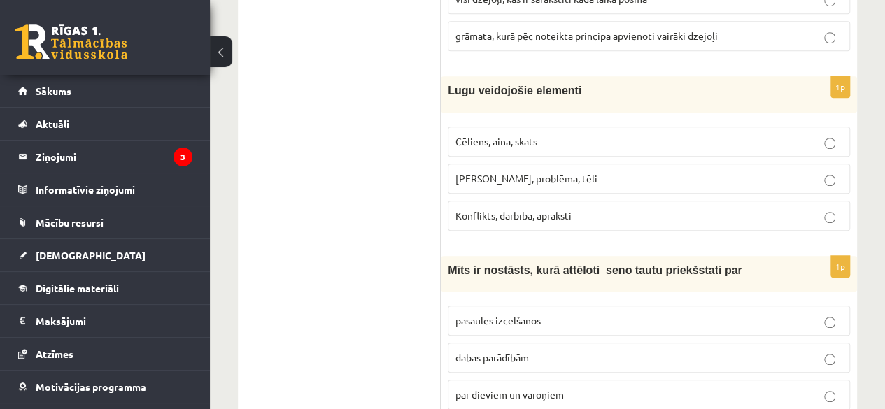
scroll to position [3210, 0]
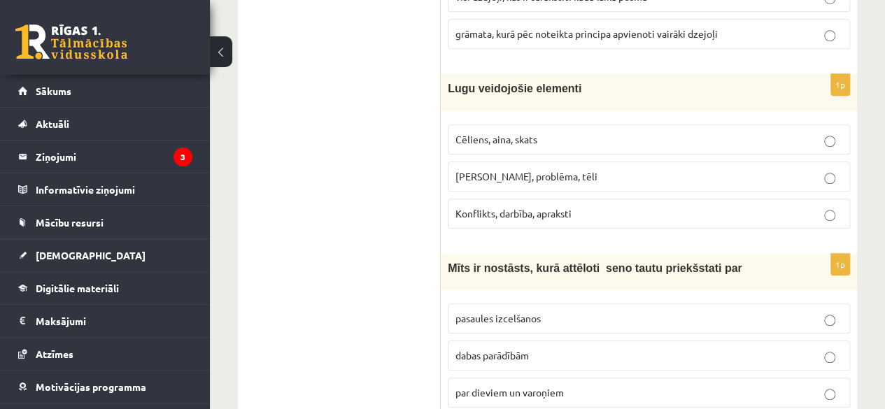
click at [521, 126] on label "Cēliens, aina, skats" at bounding box center [649, 140] width 402 height 30
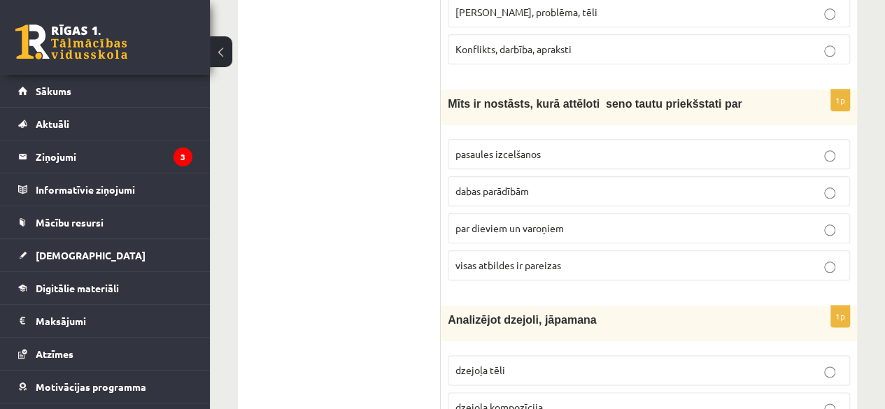
scroll to position [3375, 0]
click at [484, 258] on span "visas atbildes ir pareizas" at bounding box center [509, 264] width 106 height 13
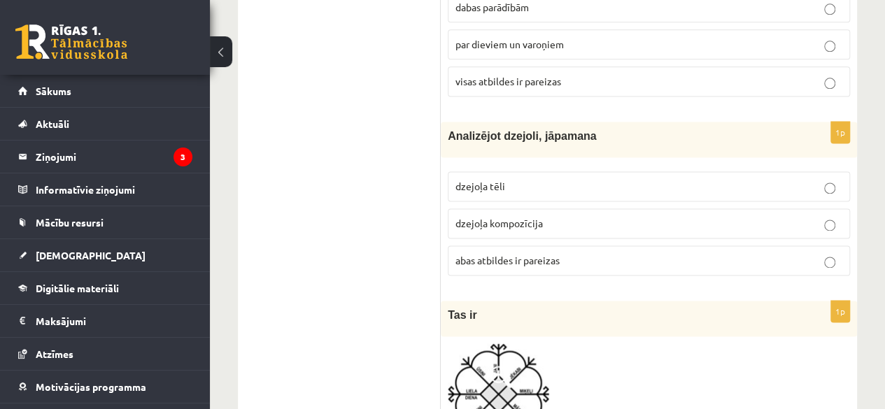
scroll to position [3596, 0]
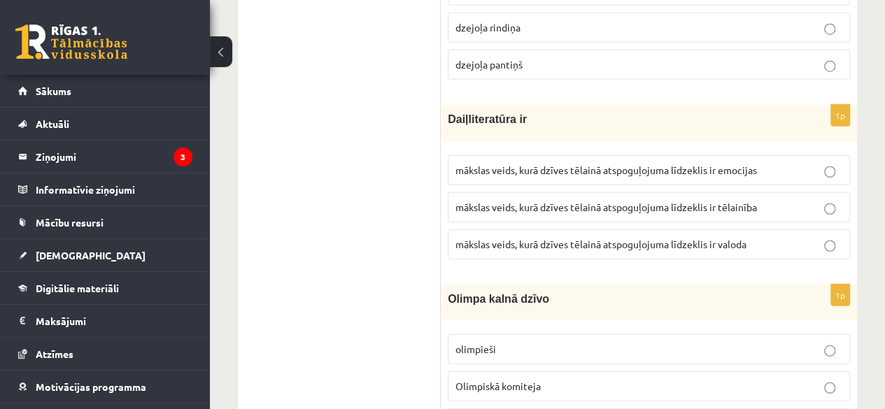
scroll to position [4503, 0]
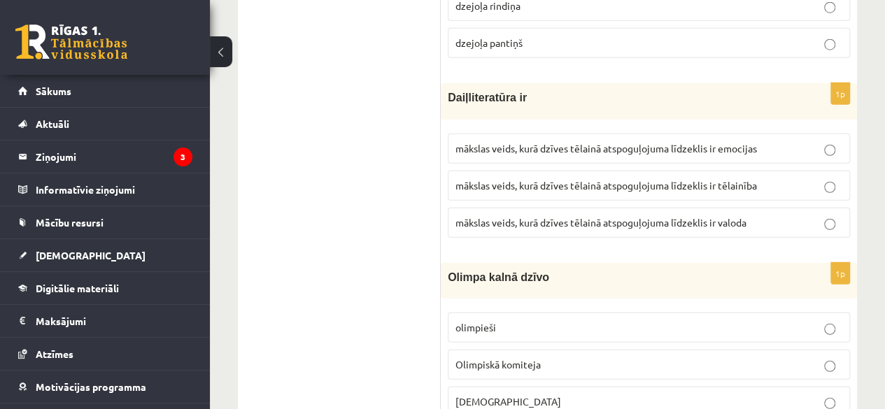
click at [528, 216] on p "mākslas veids, kurā dzīves tēlainā atspoguļojuma līdzeklis ir valoda" at bounding box center [649, 223] width 387 height 15
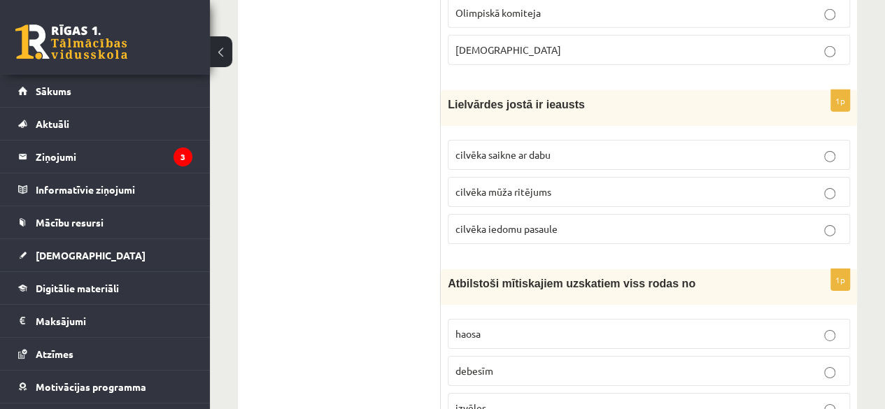
scroll to position [4855, 0]
click at [491, 185] on span "cilvēka mūža ritējums" at bounding box center [504, 191] width 96 height 13
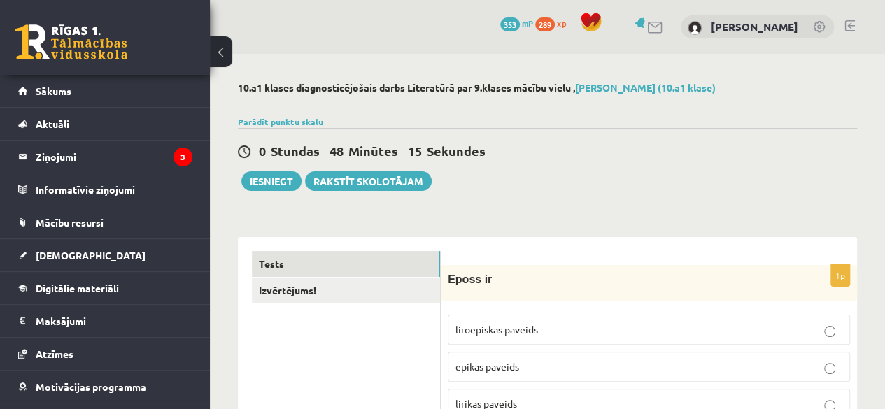
scroll to position [150, 0]
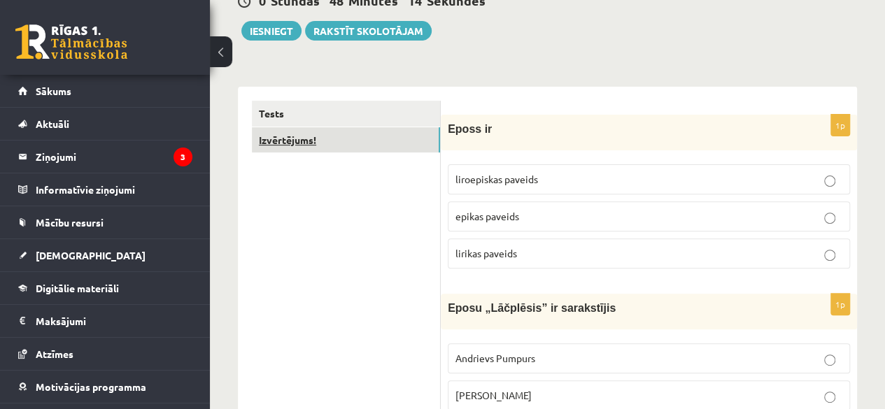
click at [316, 141] on link "Izvērtējums!" at bounding box center [346, 140] width 188 height 26
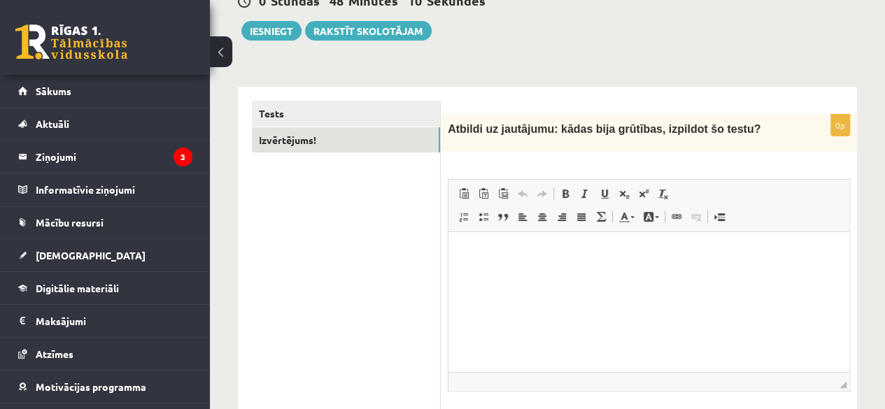
scroll to position [185, 0]
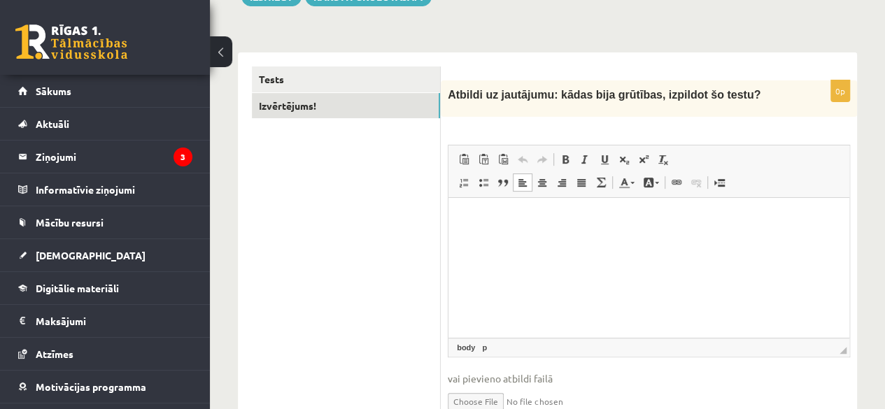
click at [537, 241] on html at bounding box center [649, 219] width 401 height 43
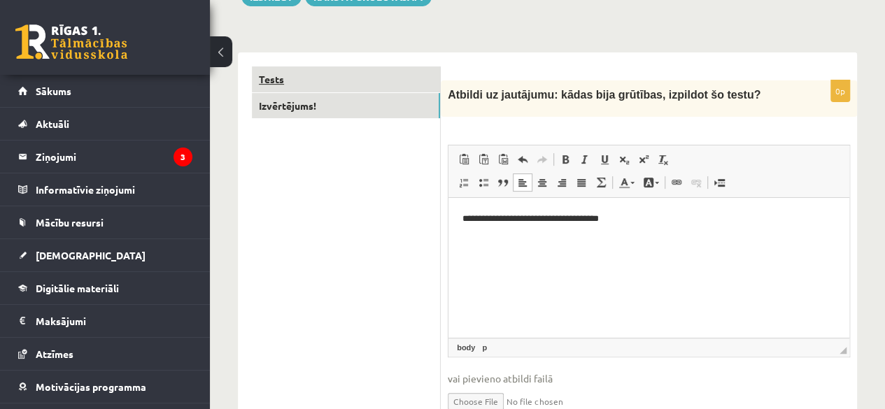
click at [292, 83] on link "Tests" at bounding box center [346, 79] width 188 height 26
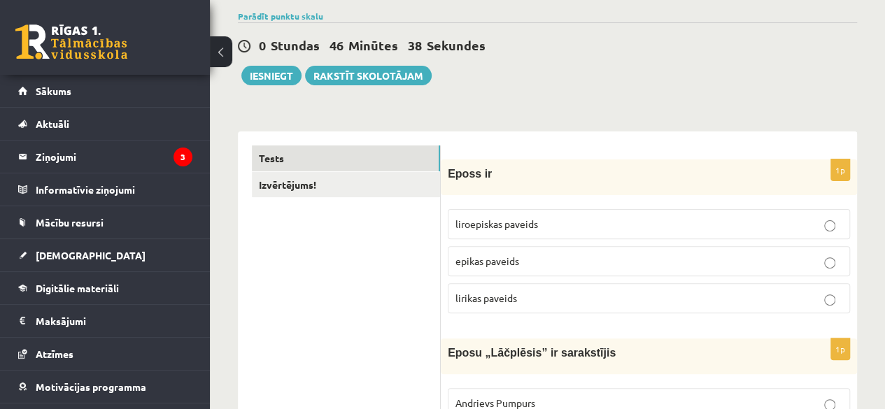
scroll to position [0, 0]
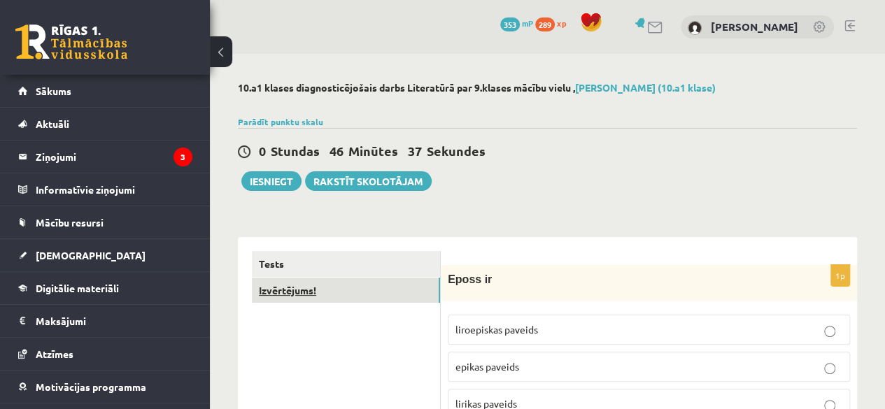
click at [316, 298] on link "Izvērtējums!" at bounding box center [346, 291] width 188 height 26
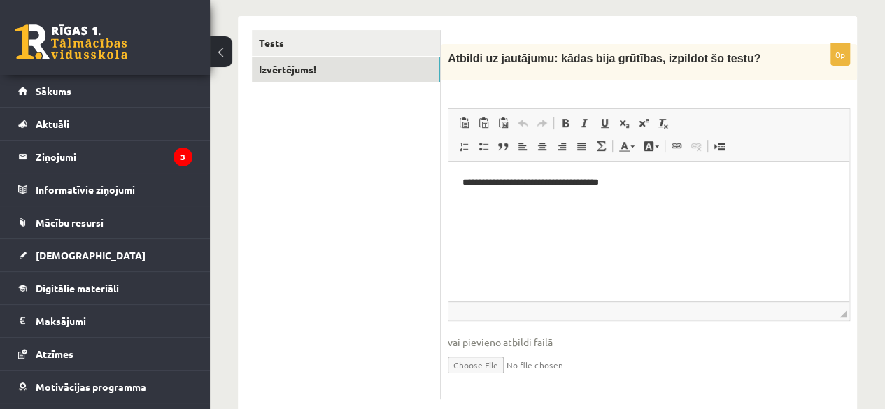
scroll to position [223, 0]
click at [633, 189] on html "**********" at bounding box center [649, 181] width 401 height 43
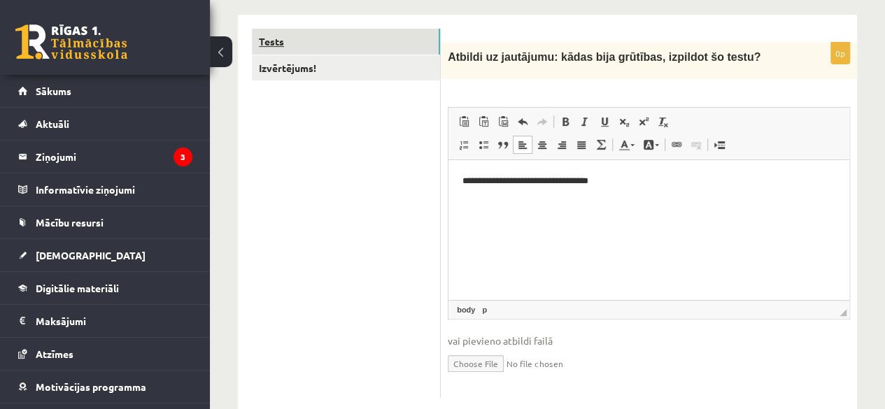
click at [267, 47] on link "Tests" at bounding box center [346, 42] width 188 height 26
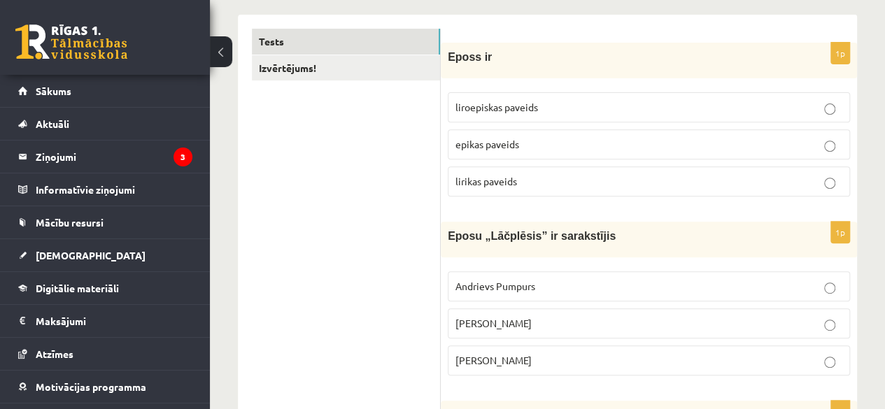
click at [530, 103] on span "liroepiskas paveids" at bounding box center [497, 107] width 83 height 13
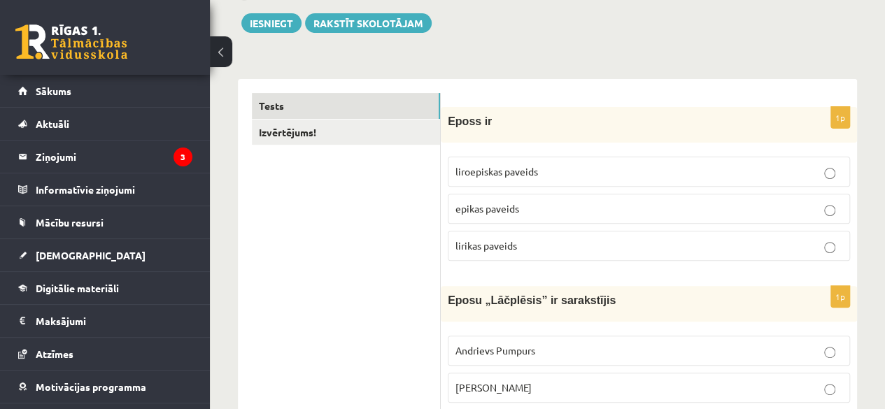
scroll to position [157, 0]
click at [479, 216] on label "epikas paveids" at bounding box center [649, 210] width 402 height 30
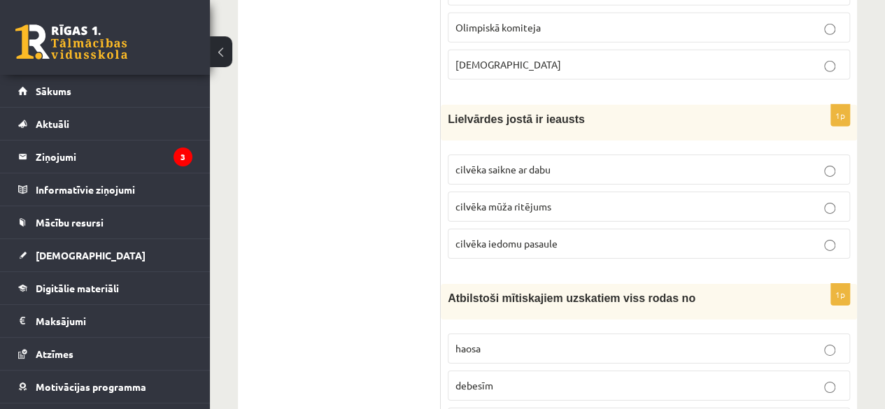
scroll to position [4839, 0]
drag, startPoint x: 449, startPoint y: 80, endPoint x: 598, endPoint y: 91, distance: 148.8
click at [598, 106] on div "Lielvārdes jostā ir ieausts" at bounding box center [649, 124] width 416 height 36
copy span "Lielvārdes jostā ir ieausts"
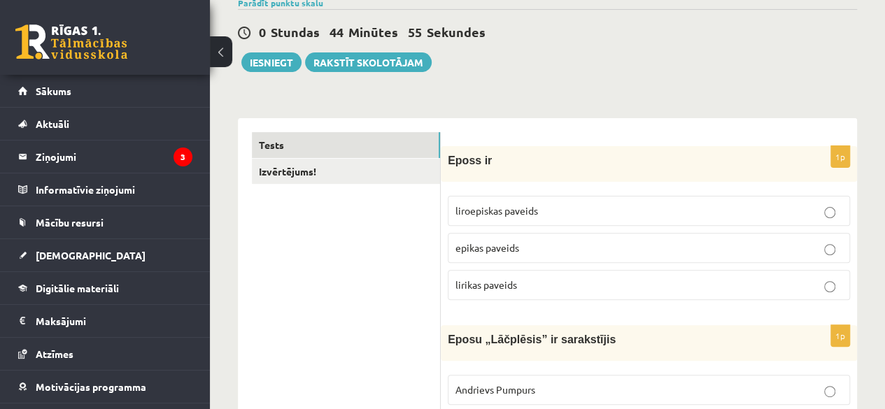
scroll to position [0, 0]
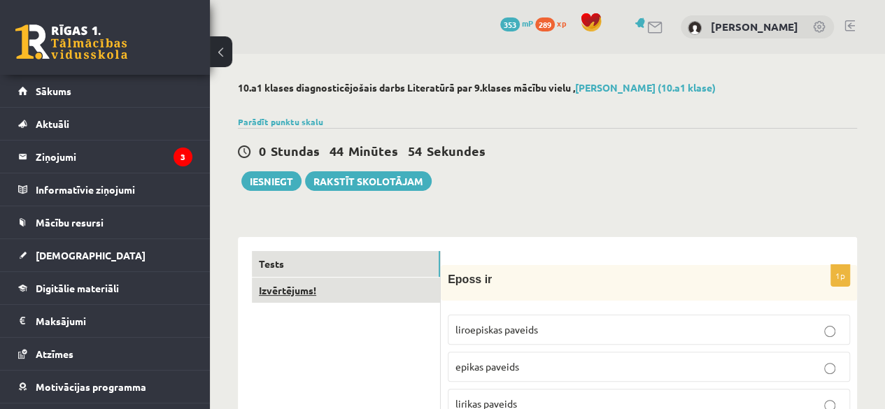
click at [326, 293] on link "Izvērtējums!" at bounding box center [346, 291] width 188 height 26
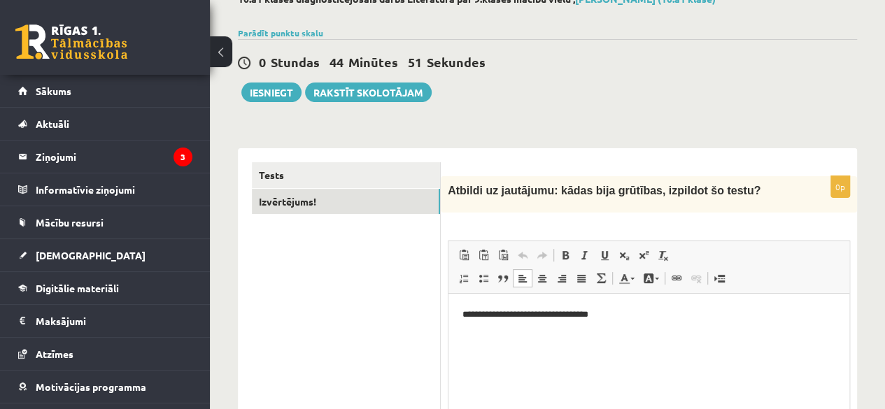
click at [617, 317] on p "**********" at bounding box center [649, 315] width 373 height 15
drag, startPoint x: 741, startPoint y: 316, endPoint x: 617, endPoint y: 318, distance: 123.9
click at [617, 318] on p "**********" at bounding box center [649, 315] width 373 height 15
click at [574, 256] on span "Полужирный Комбинация клавиш Ctrl+B Курсив Комбинация клавиш Ctrl+I Подчеркнуты…" at bounding box center [616, 255] width 120 height 18
click at [570, 255] on span at bounding box center [565, 255] width 11 height 11
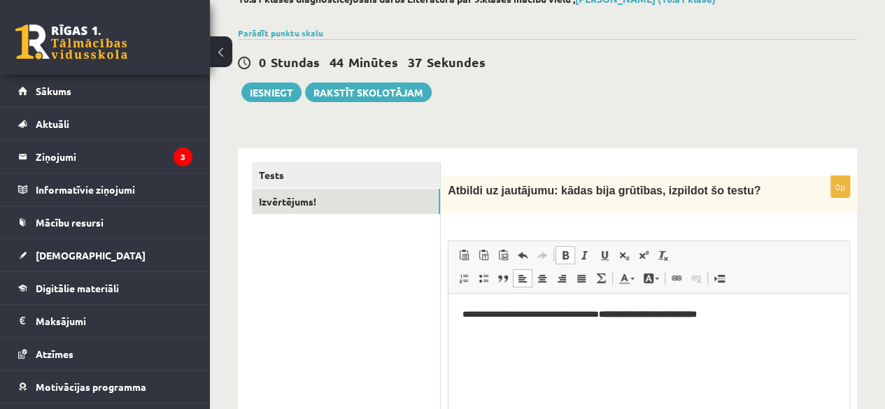
click at [572, 255] on link "Полужирный Комбинация клавиш Ctrl+B" at bounding box center [566, 255] width 20 height 18
click at [765, 318] on p "**********" at bounding box center [649, 315] width 373 height 15
click at [621, 315] on p "**********" at bounding box center [649, 315] width 373 height 15
click at [676, 315] on p "**********" at bounding box center [649, 315] width 373 height 15
click at [772, 320] on p "**********" at bounding box center [649, 315] width 373 height 15
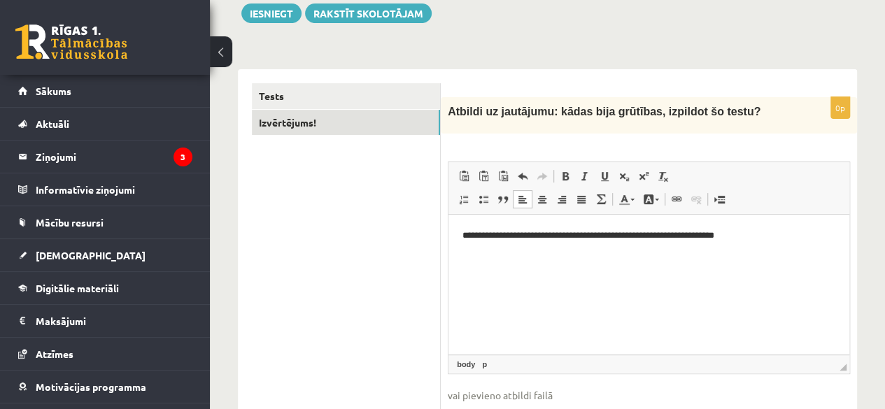
scroll to position [253, 0]
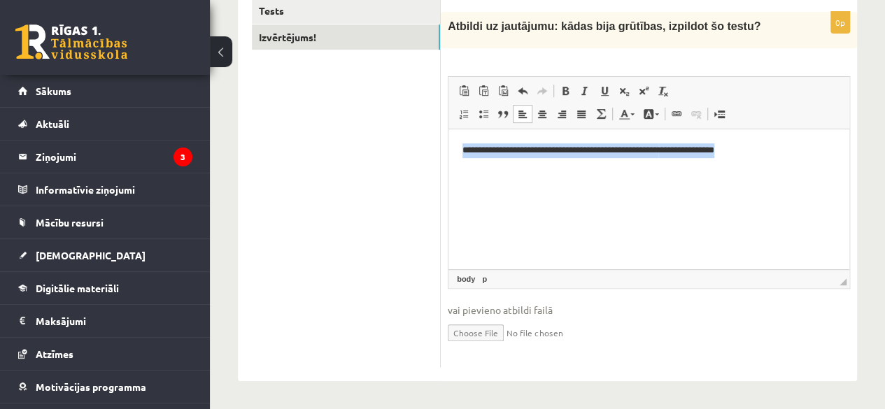
drag, startPoint x: 750, startPoint y: 171, endPoint x: 444, endPoint y: 150, distance: 306.5
click at [449, 150] on html "**********" at bounding box center [649, 150] width 401 height 43
click at [509, 167] on html "**********" at bounding box center [649, 150] width 401 height 43
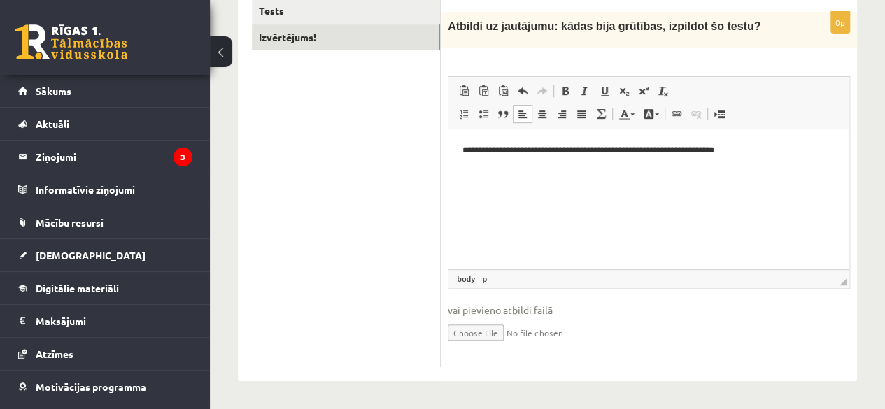
click at [637, 146] on p "**********" at bounding box center [649, 150] width 373 height 15
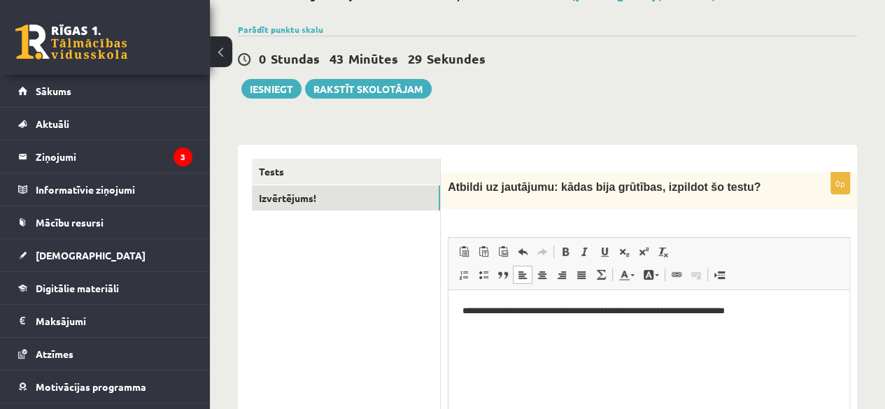
scroll to position [90, 0]
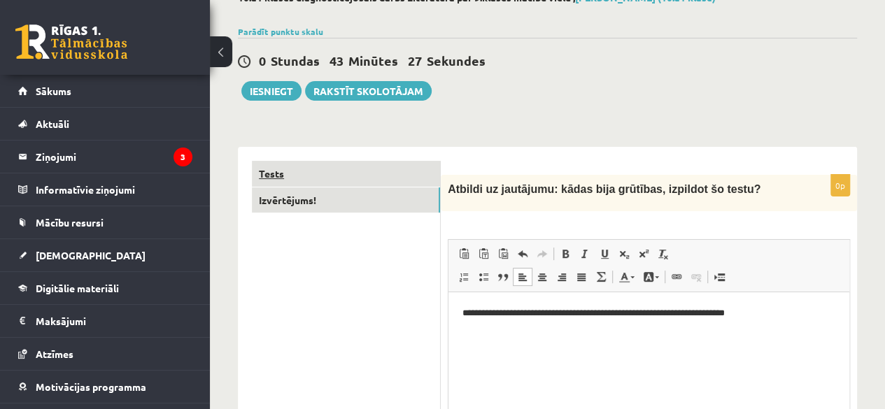
click at [399, 178] on link "Tests" at bounding box center [346, 174] width 188 height 26
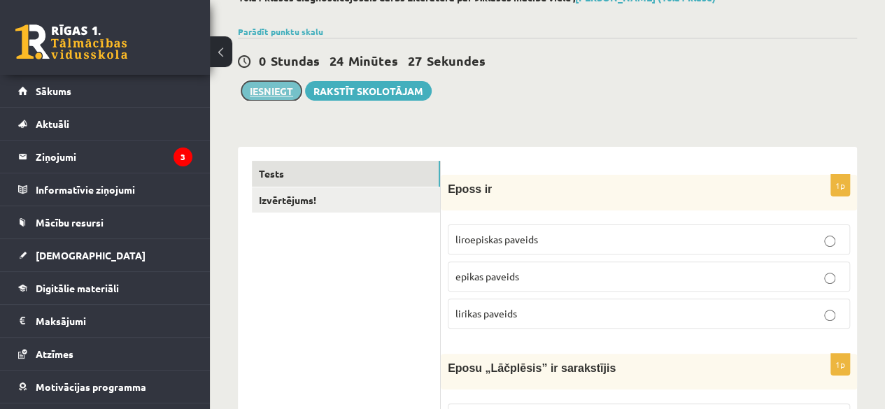
click at [287, 89] on button "Iesniegt" at bounding box center [271, 91] width 60 height 20
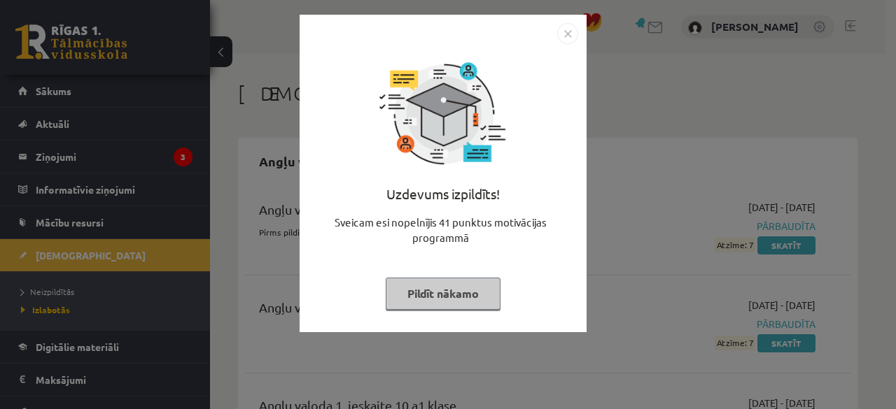
click at [558, 32] on img "Close" at bounding box center [567, 33] width 21 height 21
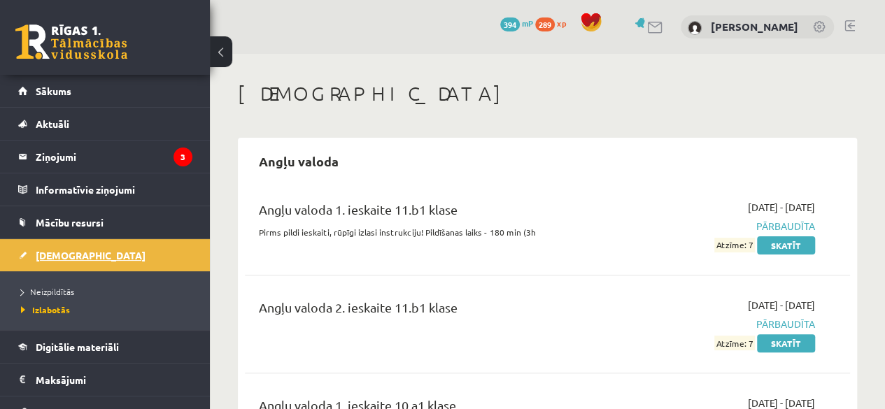
click at [41, 241] on link "[DEMOGRAPHIC_DATA]" at bounding box center [105, 255] width 174 height 32
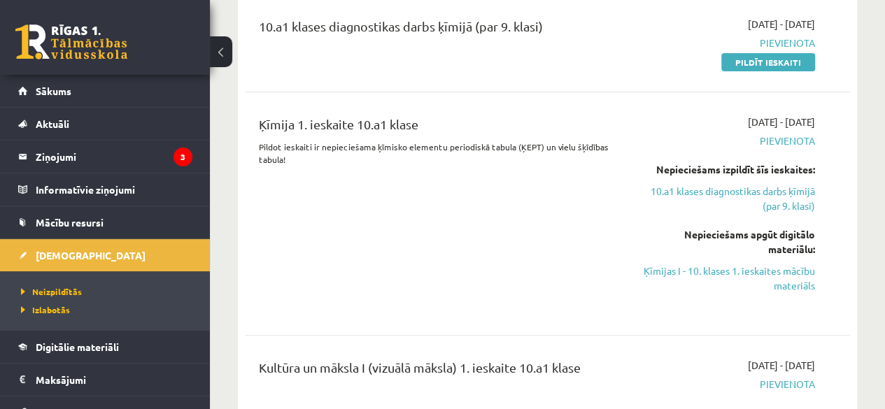
scroll to position [185, 0]
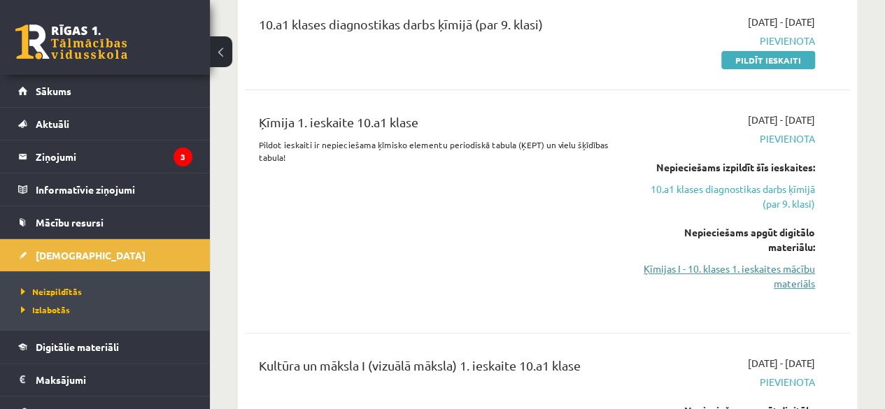
click at [799, 281] on link "Ķīmijas I - 10. klases 1. ieskaites mācību materiāls" at bounding box center [729, 276] width 171 height 29
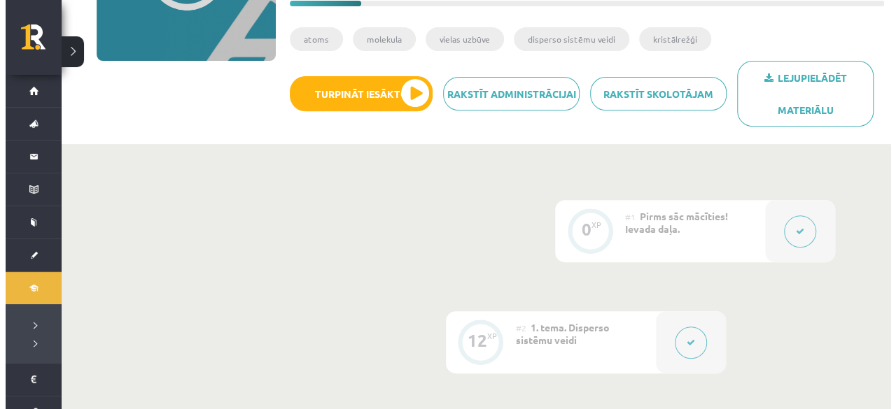
scroll to position [265, 0]
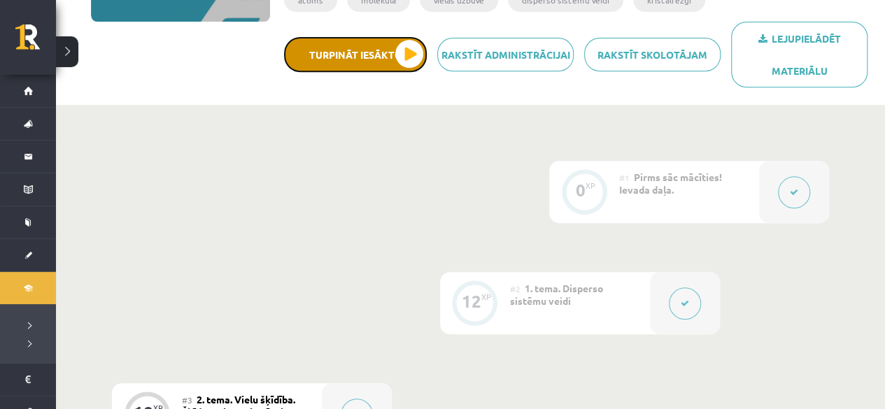
click at [389, 55] on button "Turpināt iesākto" at bounding box center [355, 54] width 143 height 35
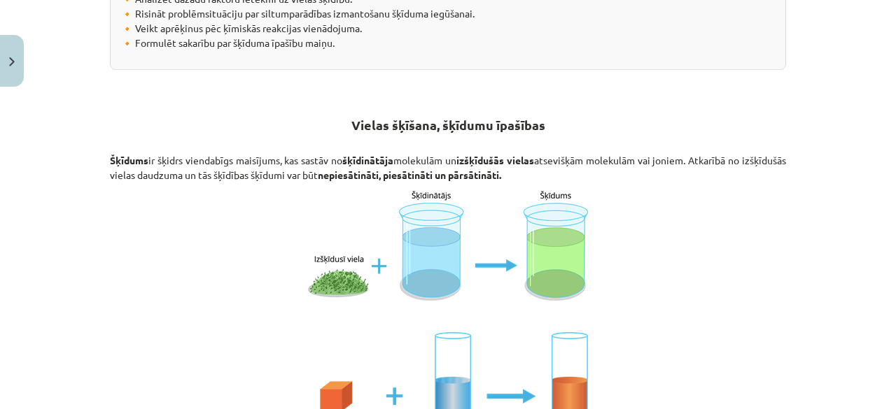
scroll to position [395, 0]
click at [464, 176] on b "nepiesātināti, piesātināti un pārsātināti." at bounding box center [409, 175] width 183 height 13
